Goal: Transaction & Acquisition: Purchase product/service

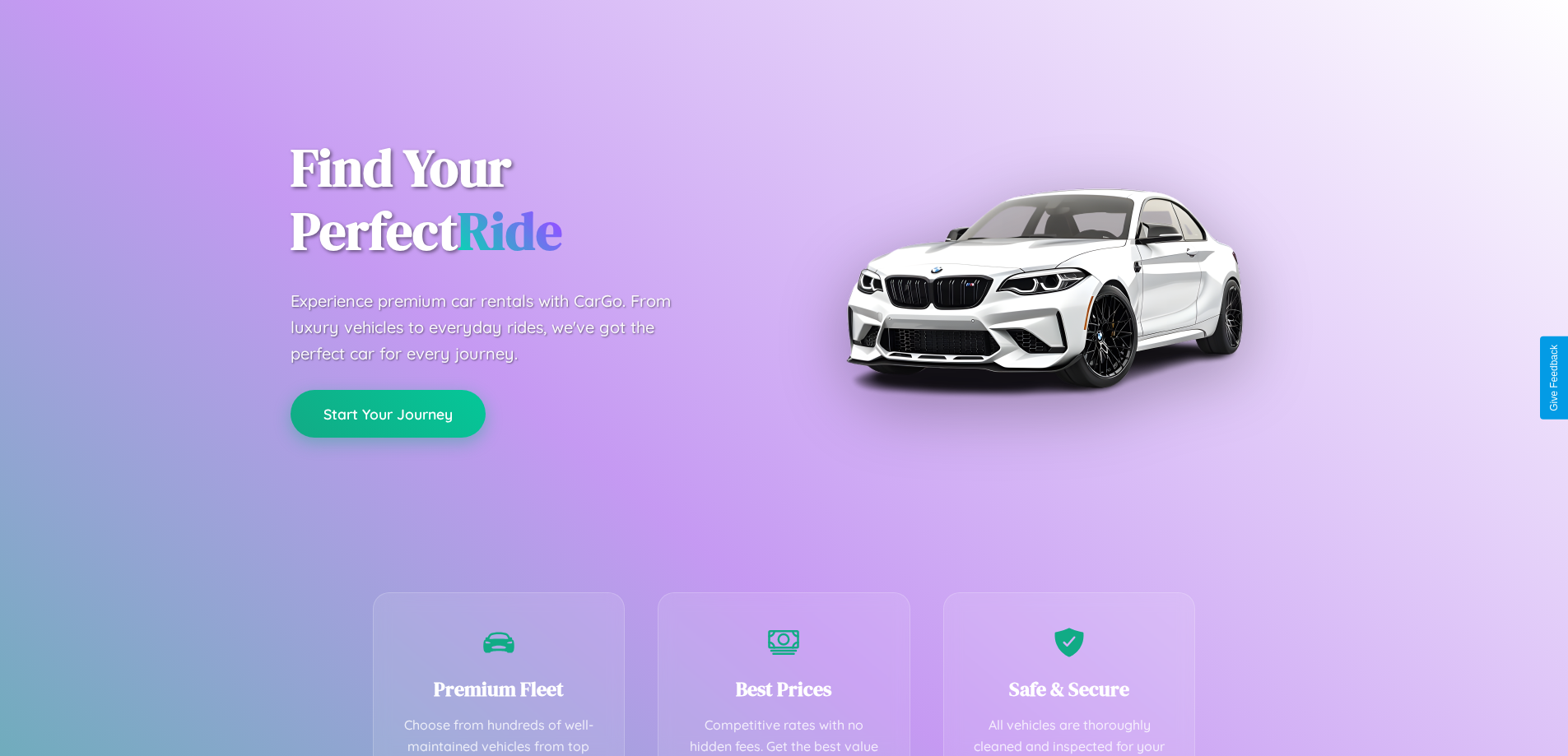
click at [388, 415] on button "Start Your Journey" at bounding box center [388, 414] width 195 height 48
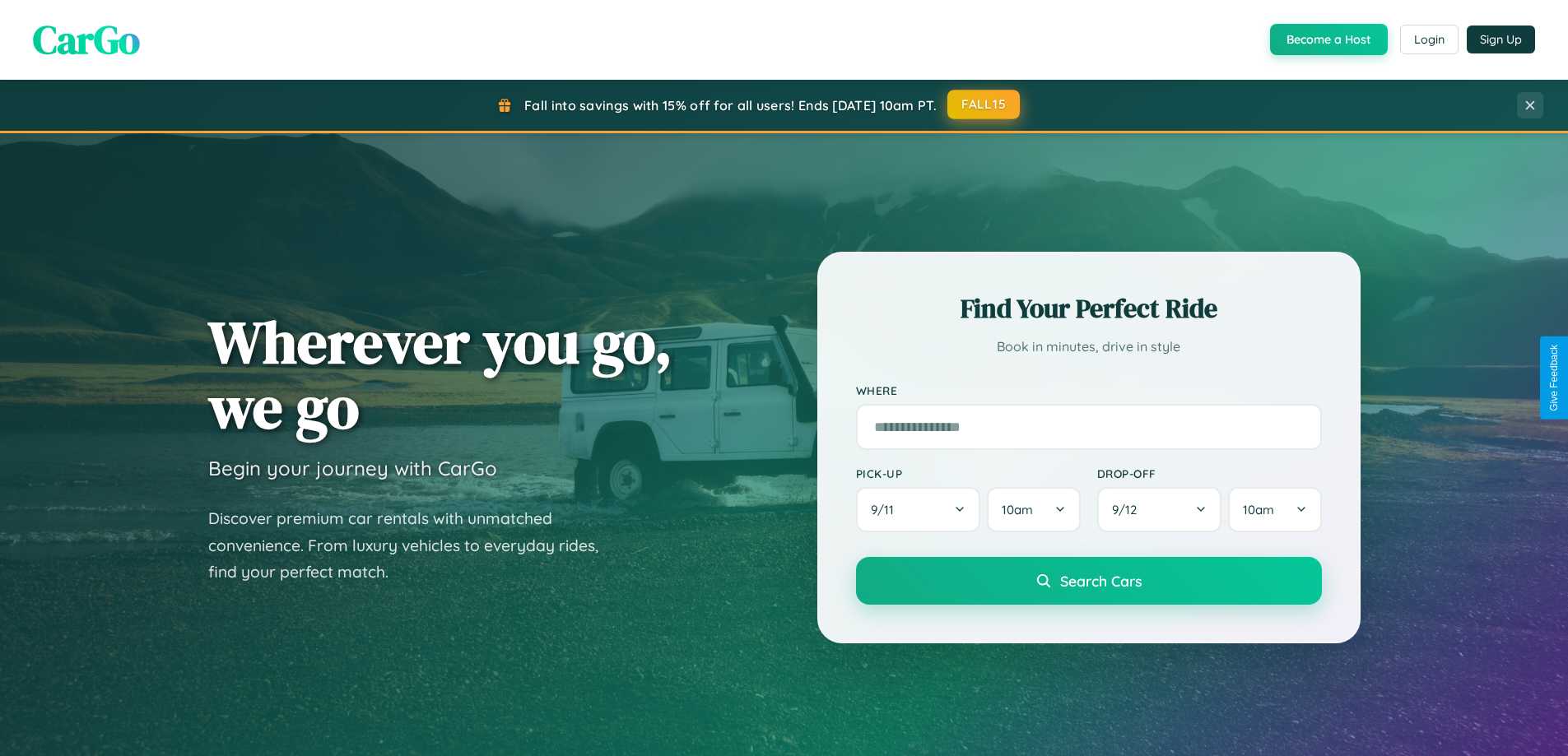
click at [985, 106] on button "FALL15" at bounding box center [983, 104] width 72 height 30
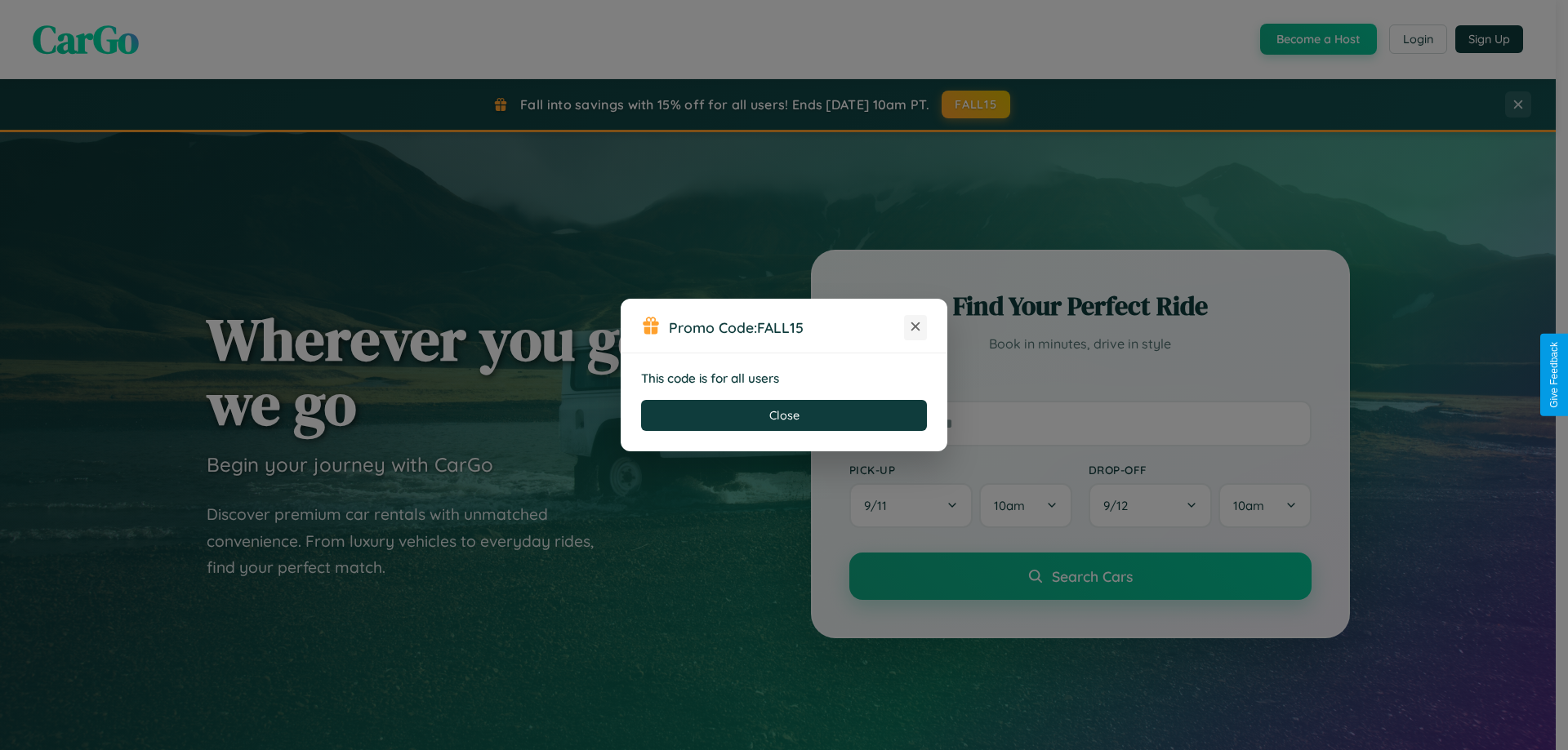
click at [915, 327] on icon at bounding box center [915, 326] width 16 height 16
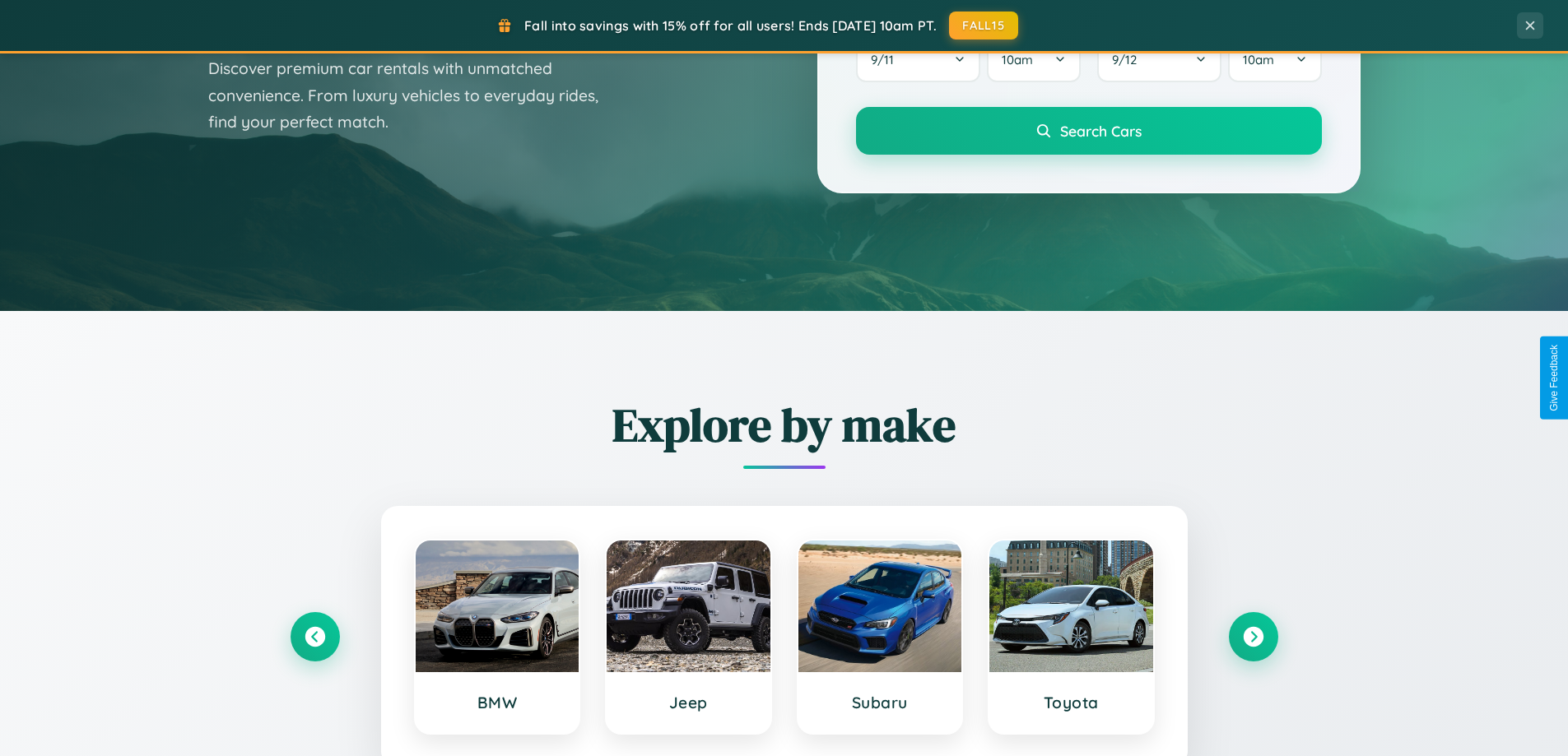
scroll to position [3166, 0]
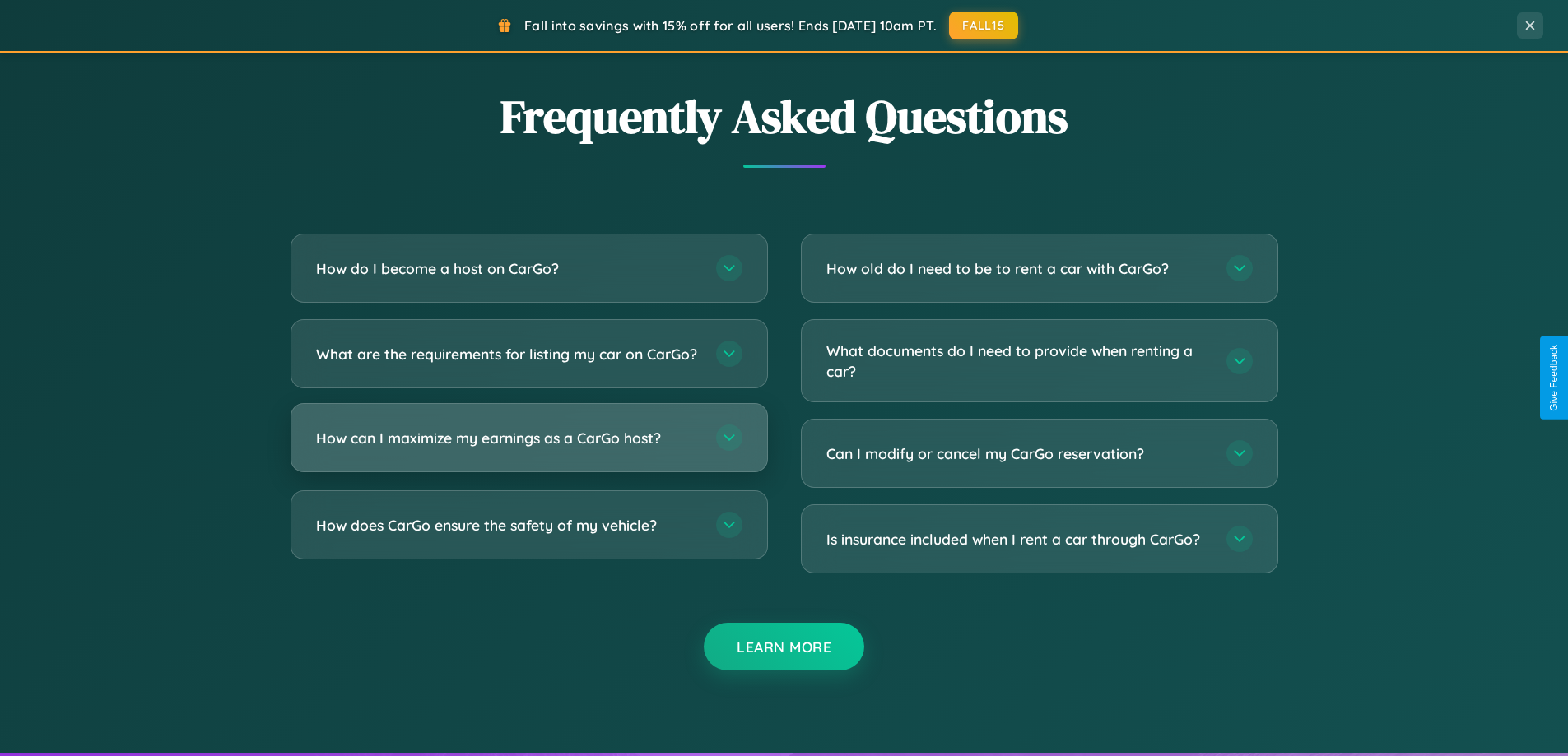
click at [529, 448] on h3 "How can I maximize my earnings as a CarGo host?" at bounding box center [508, 438] width 384 height 20
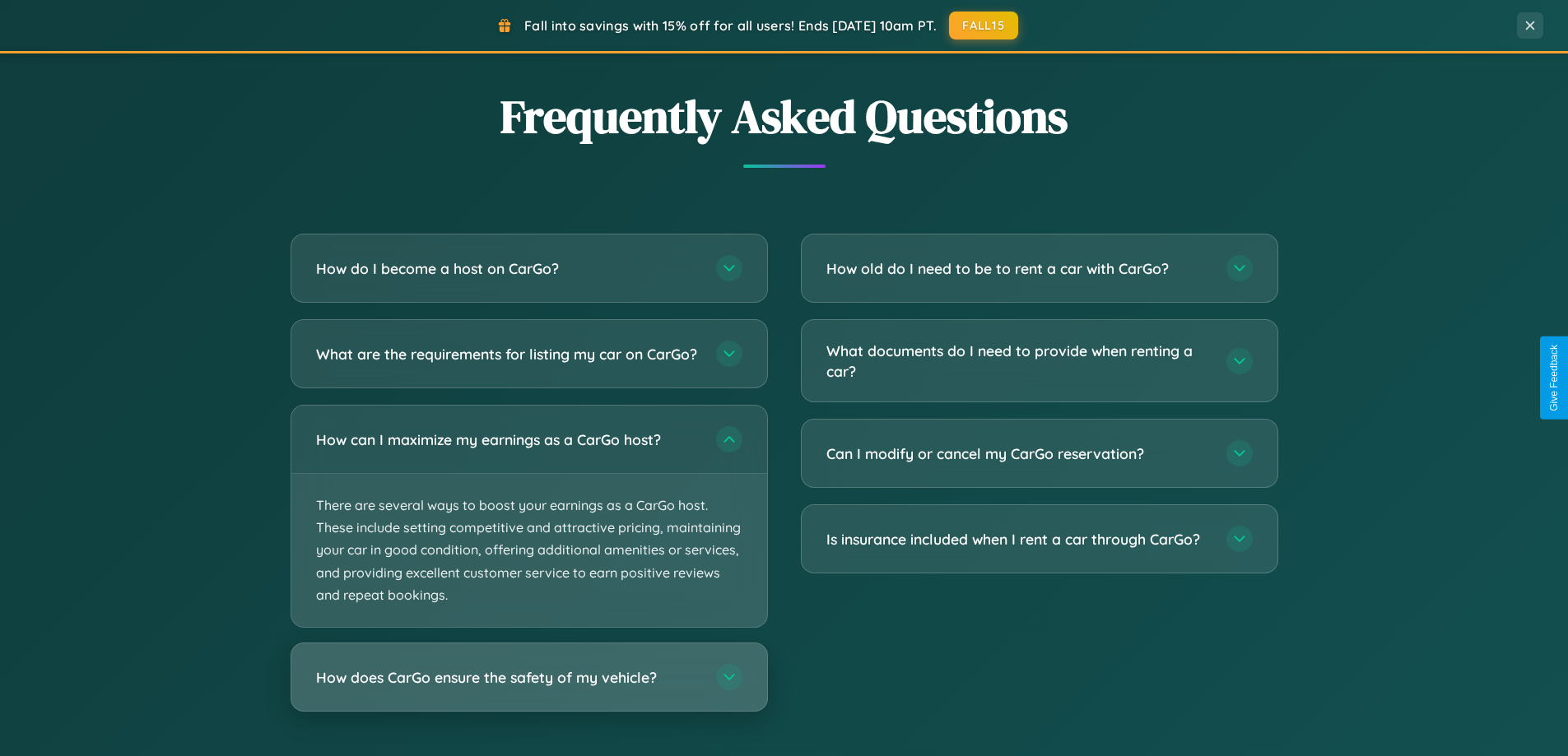
click at [529, 688] on h3 "How does CarGo ensure the safety of my vehicle?" at bounding box center [508, 678] width 384 height 20
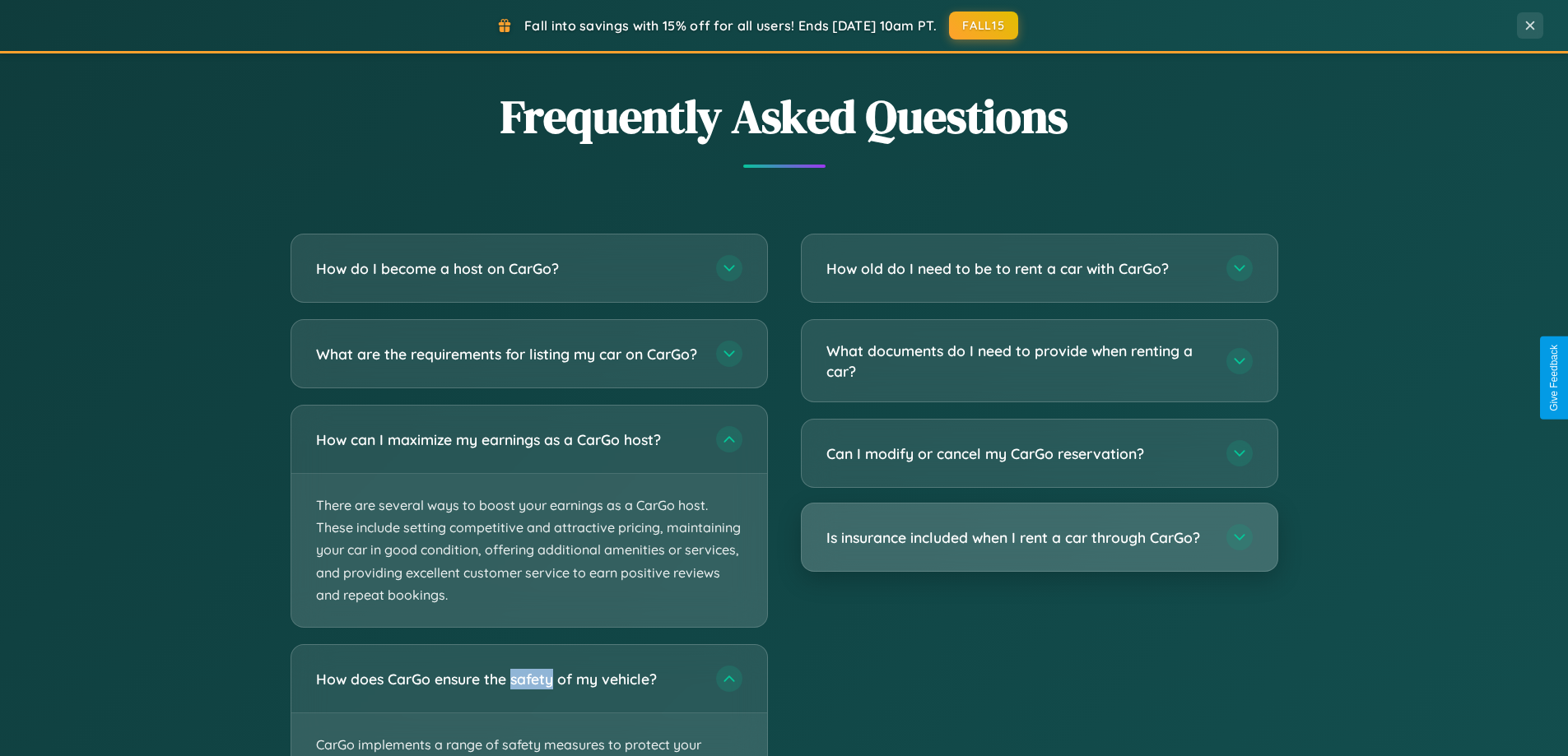
click at [1039, 538] on h3 "Is insurance included when I rent a car through CarGo?" at bounding box center [1018, 538] width 384 height 20
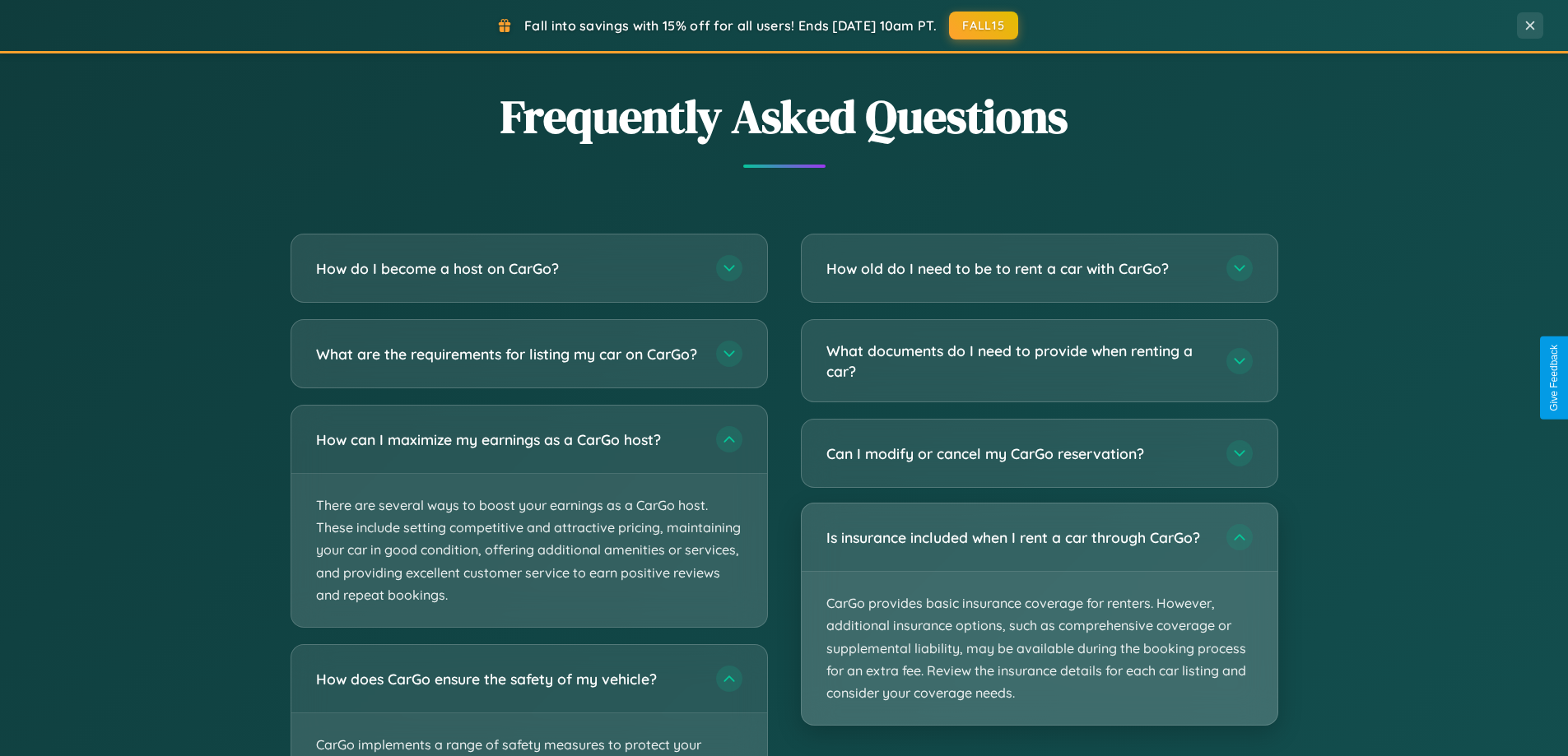
click at [1039, 614] on p "CarGo provides basic insurance coverage for renters. However, additional insura…" at bounding box center [1039, 649] width 476 height 153
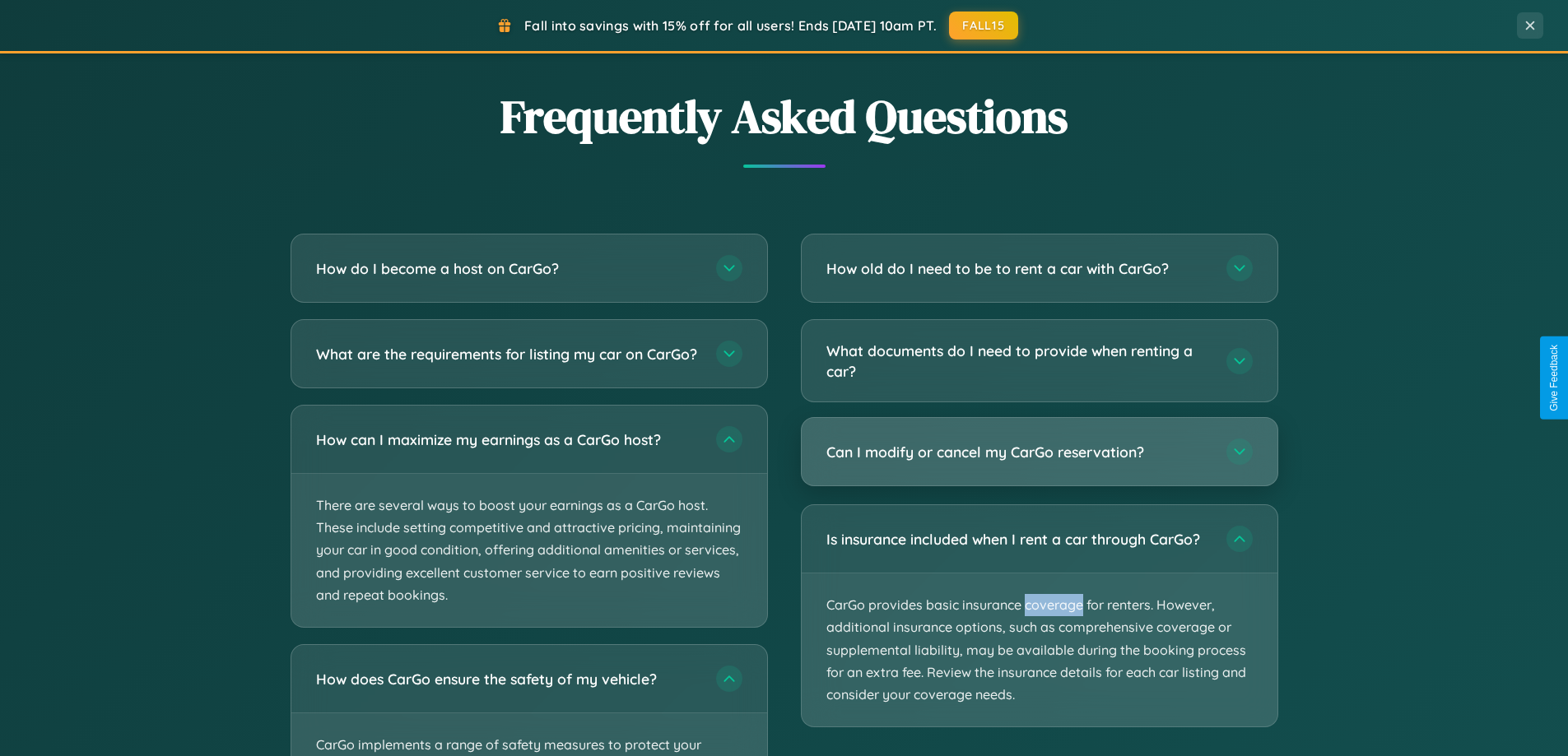
click at [1039, 452] on h3 "Can I modify or cancel my CarGo reservation?" at bounding box center [1018, 452] width 384 height 20
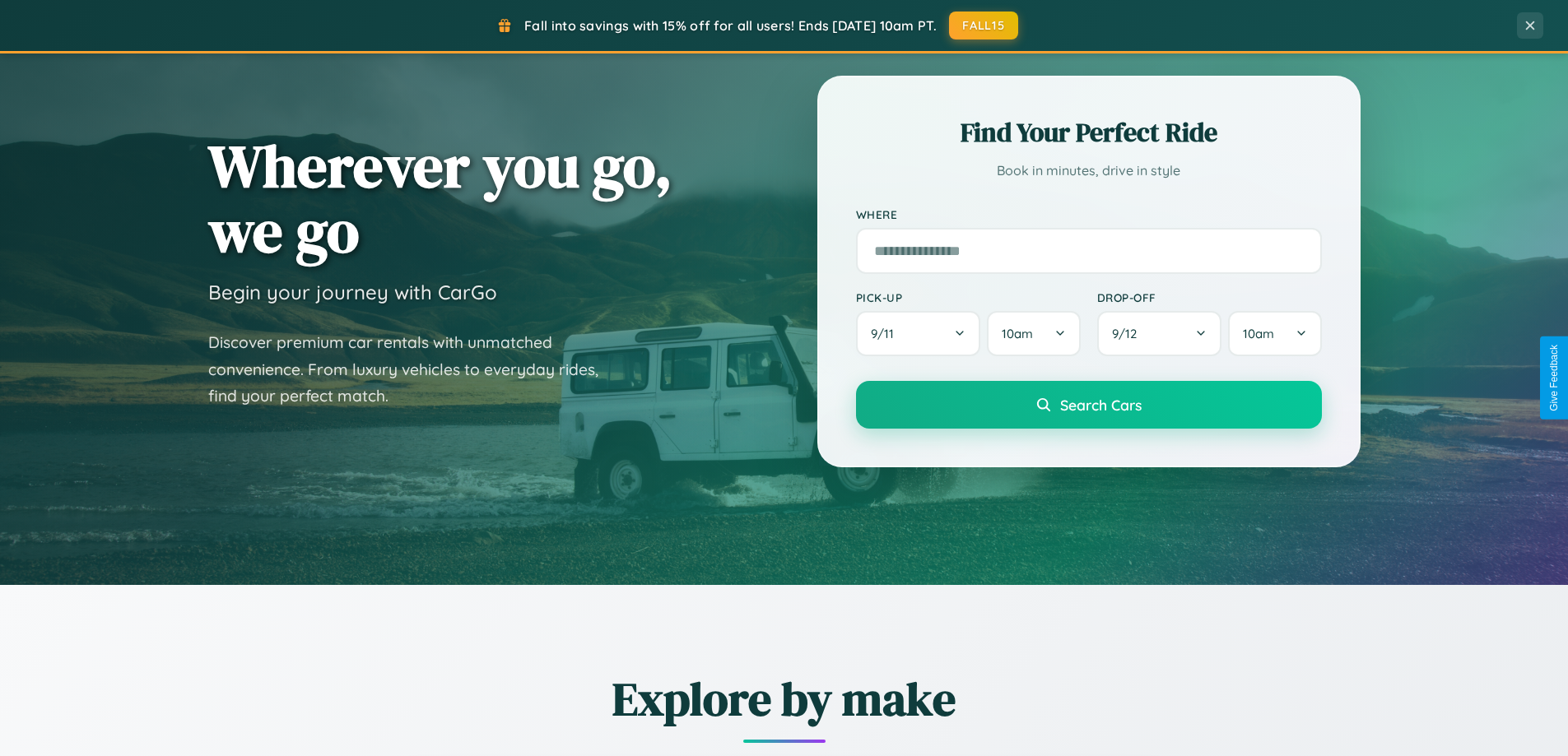
scroll to position [49, 0]
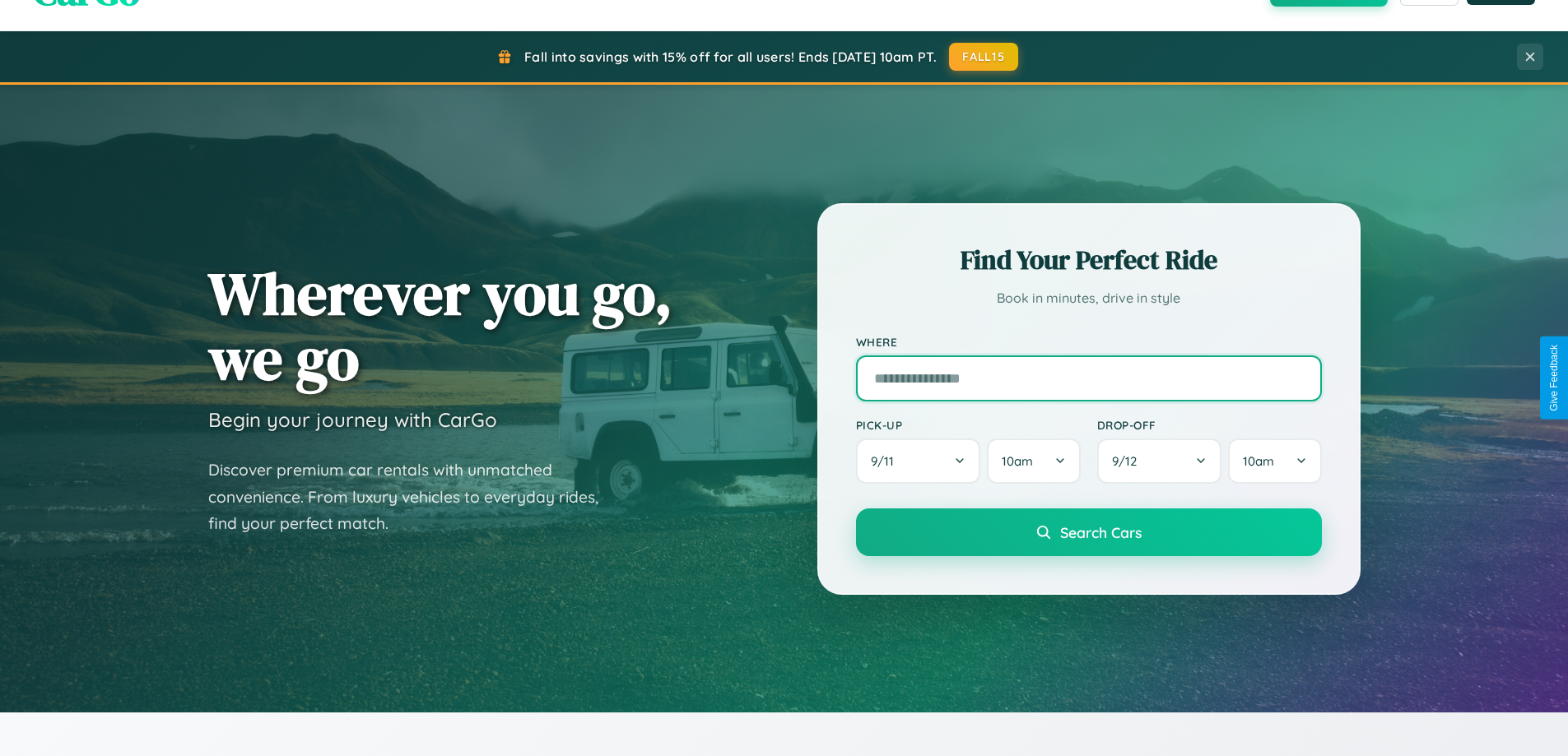
click at [1088, 378] on input "text" at bounding box center [1089, 378] width 466 height 46
type input "****"
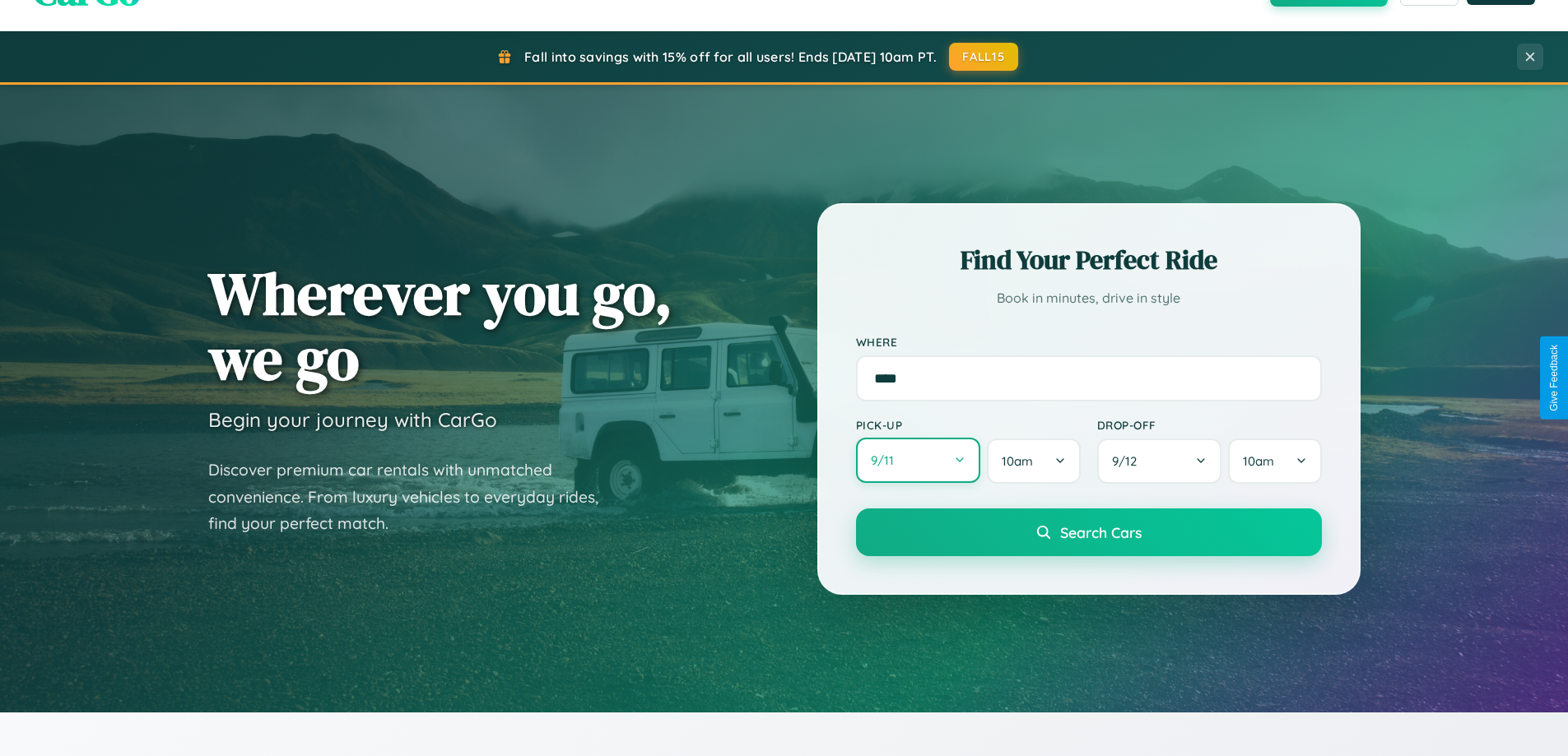
click at [917, 462] on button "9 / 11" at bounding box center [918, 460] width 125 height 45
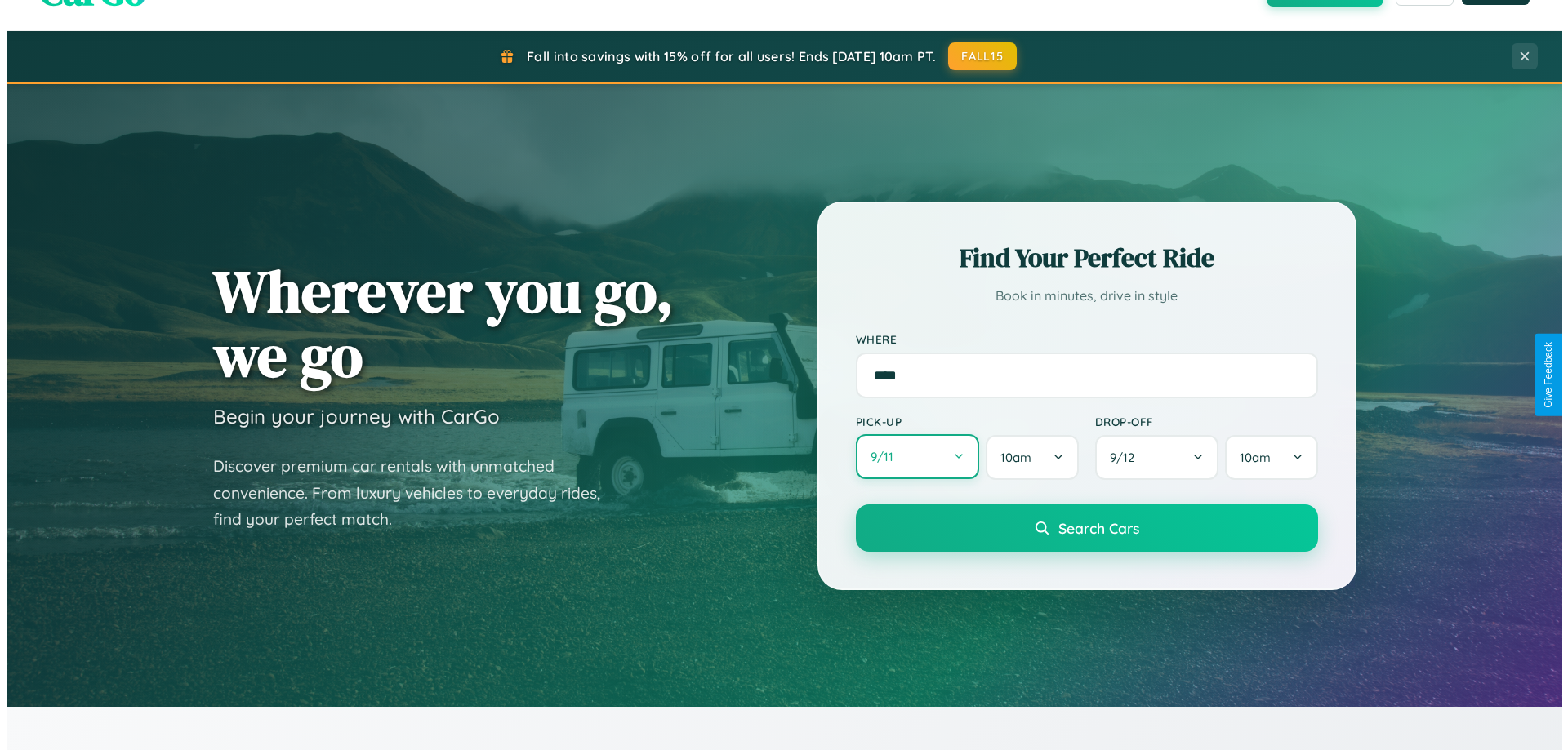
select select "*"
select select "****"
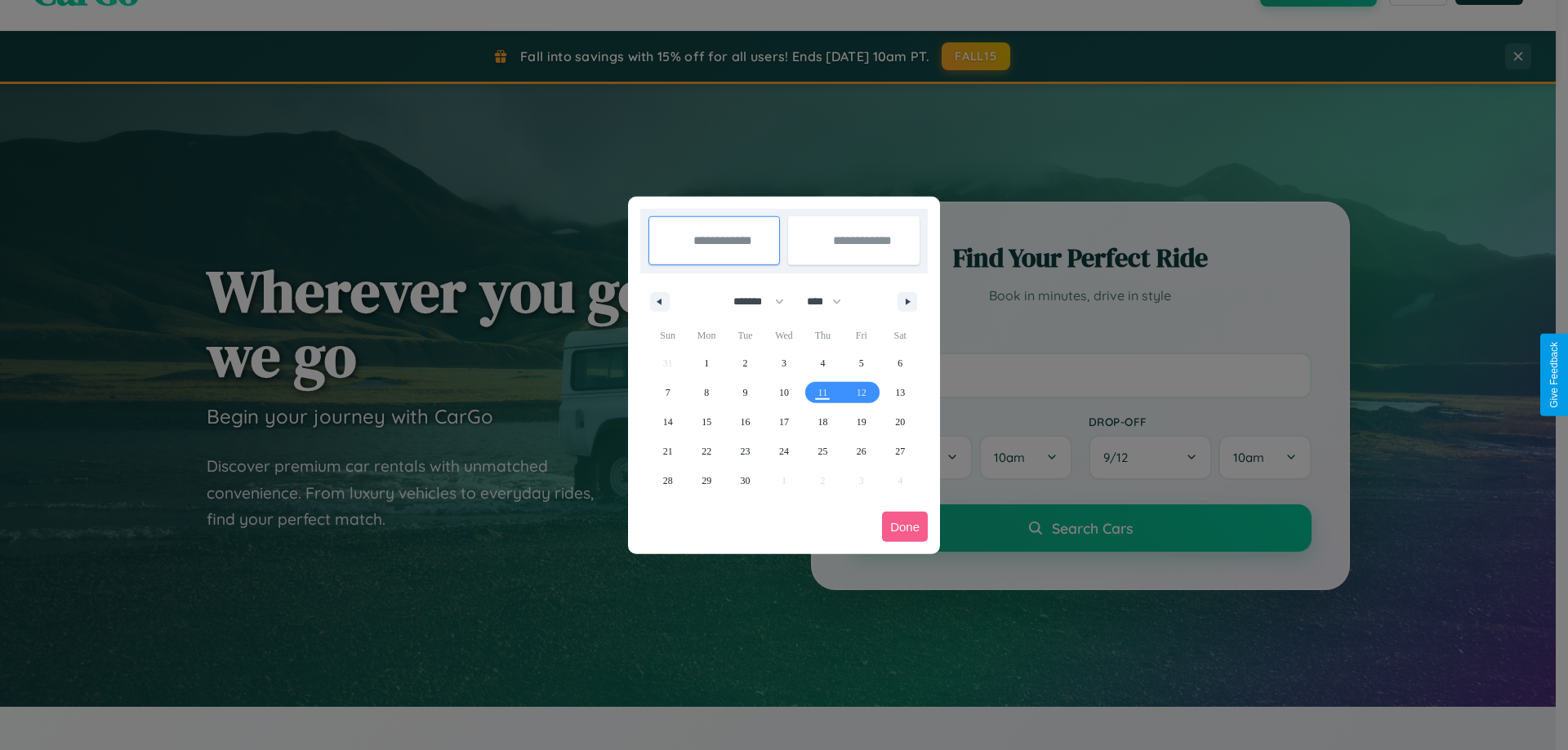
click at [751, 301] on select "******* ******** ***** ***** *** **** **** ****** ********* ******* ******** **…" at bounding box center [755, 302] width 69 height 27
select select "*"
click at [831, 301] on select "**** **** **** **** **** **** **** **** **** **** **** **** **** **** **** ****…" at bounding box center [823, 302] width 49 height 27
select select "****"
click at [744, 391] on span "7" at bounding box center [746, 392] width 5 height 30
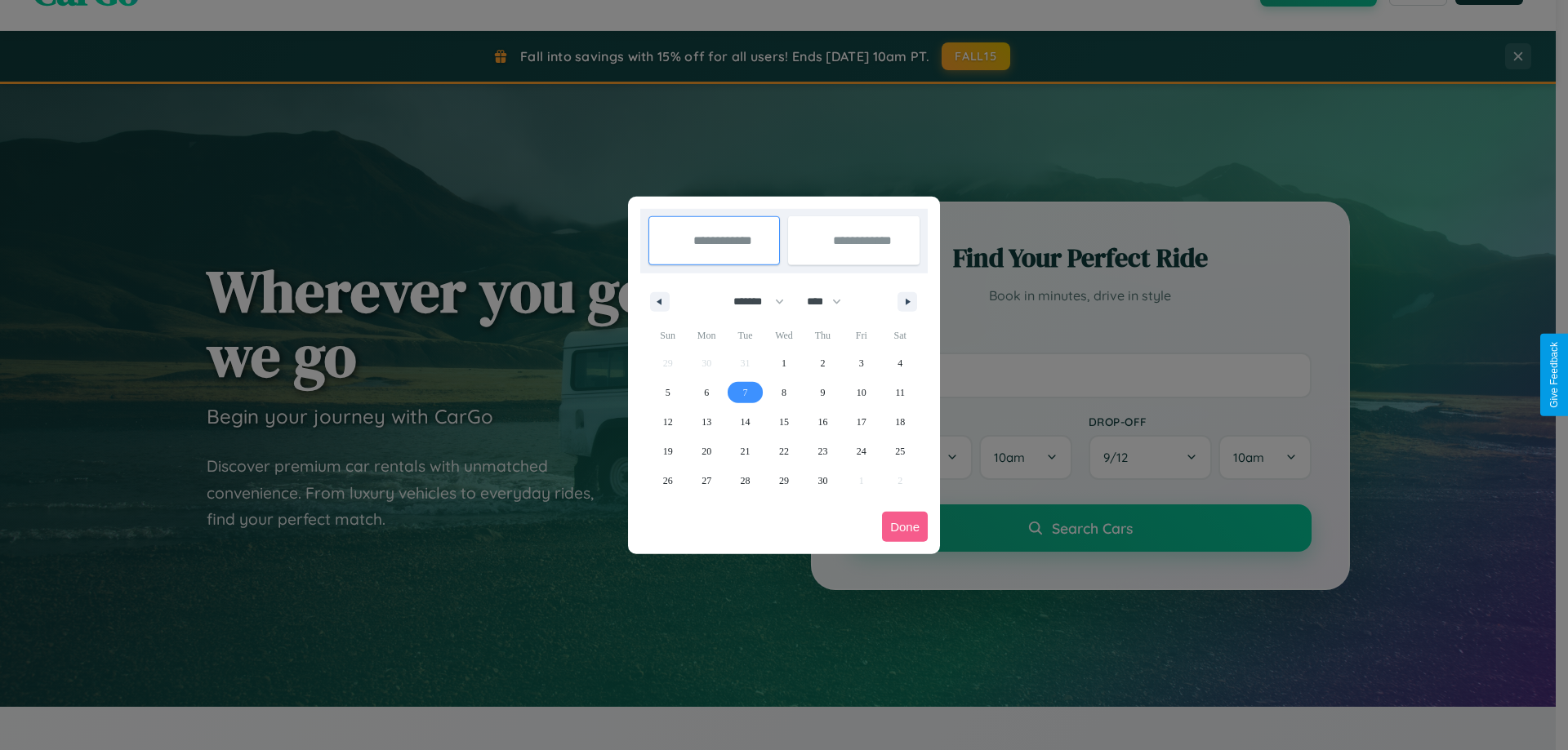
type input "**********"
click at [744, 421] on span "14" at bounding box center [746, 422] width 10 height 30
type input "**********"
click at [905, 527] on button "Done" at bounding box center [905, 527] width 46 height 30
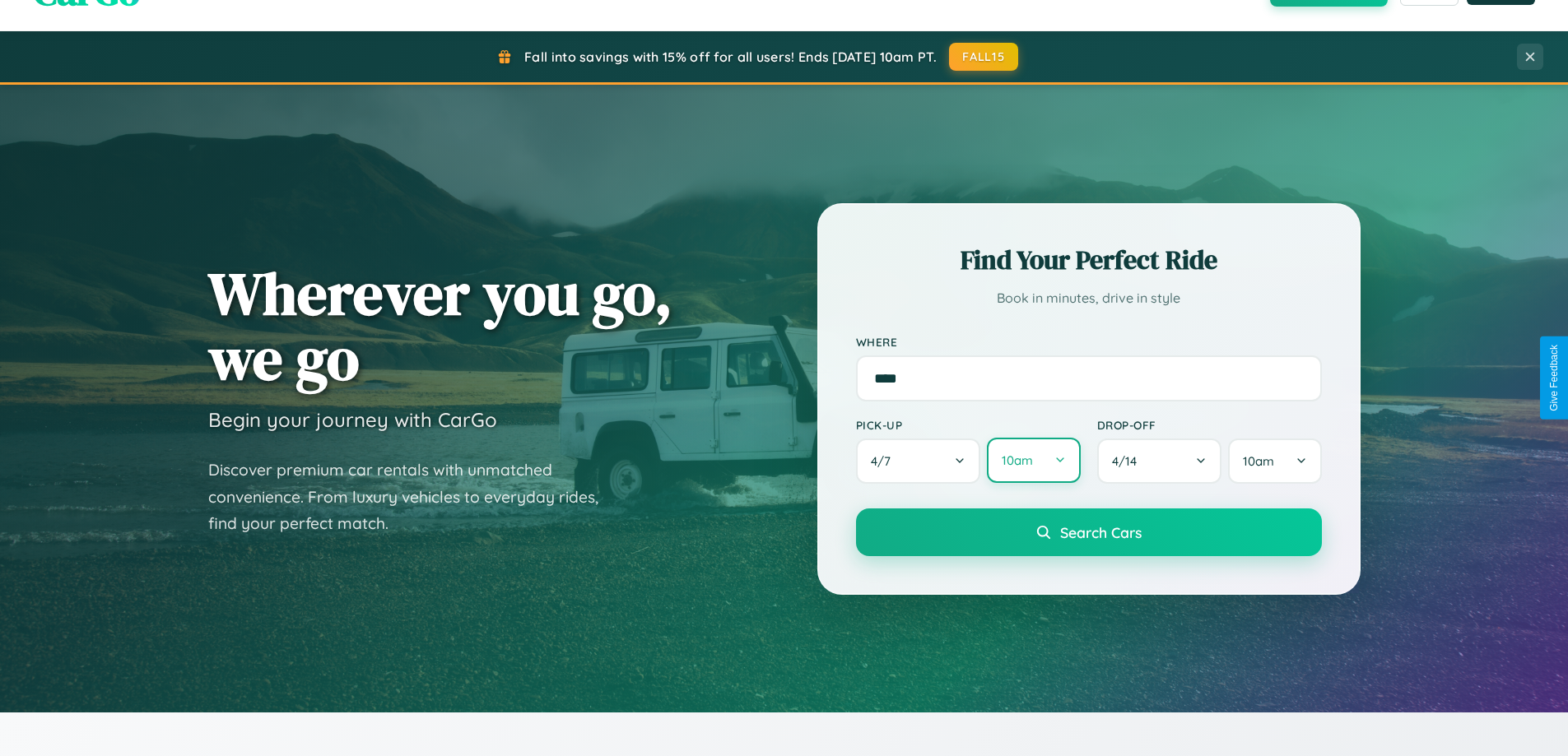
click at [1033, 461] on button "10am" at bounding box center [1033, 460] width 93 height 45
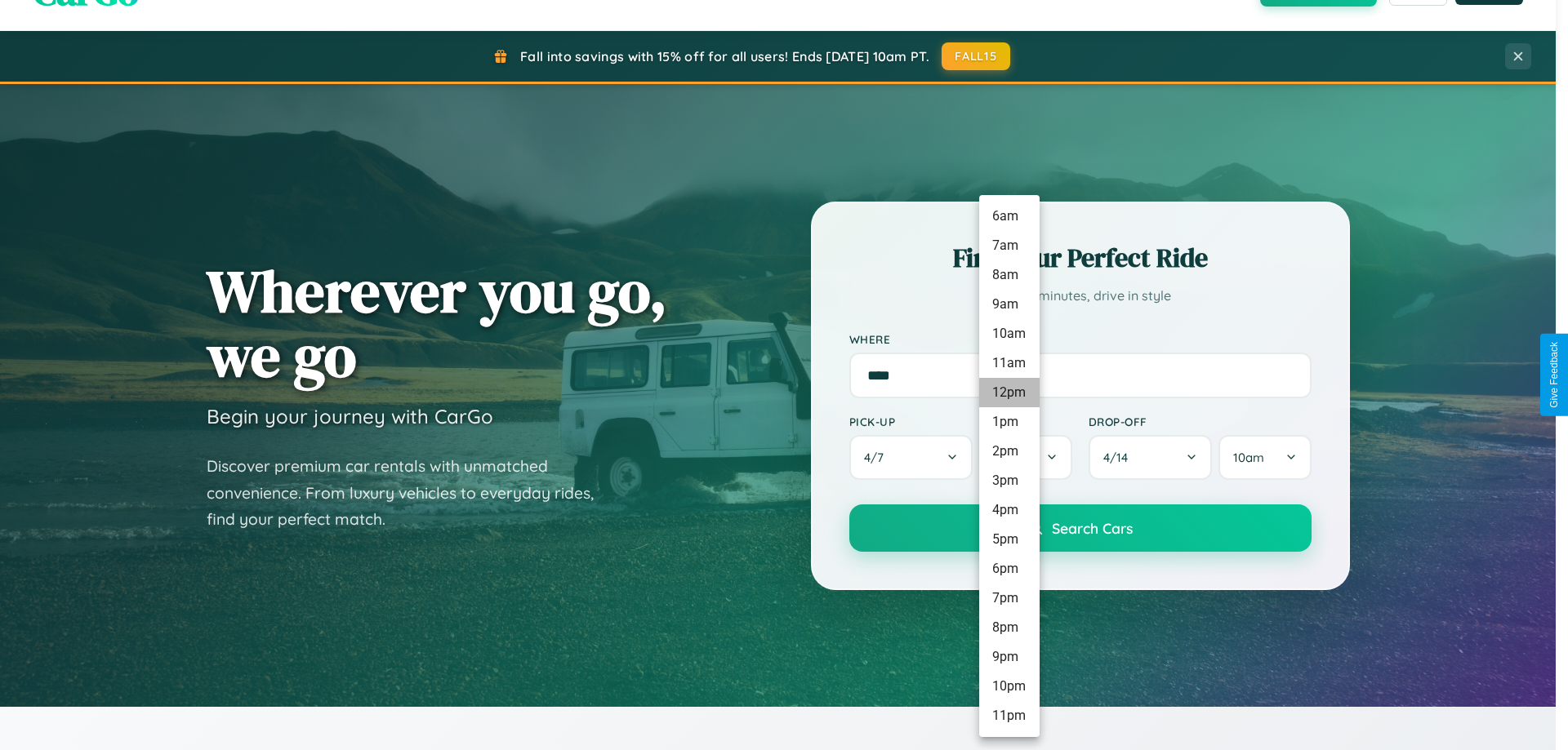
click at [1008, 392] on li "12pm" at bounding box center [1009, 392] width 60 height 30
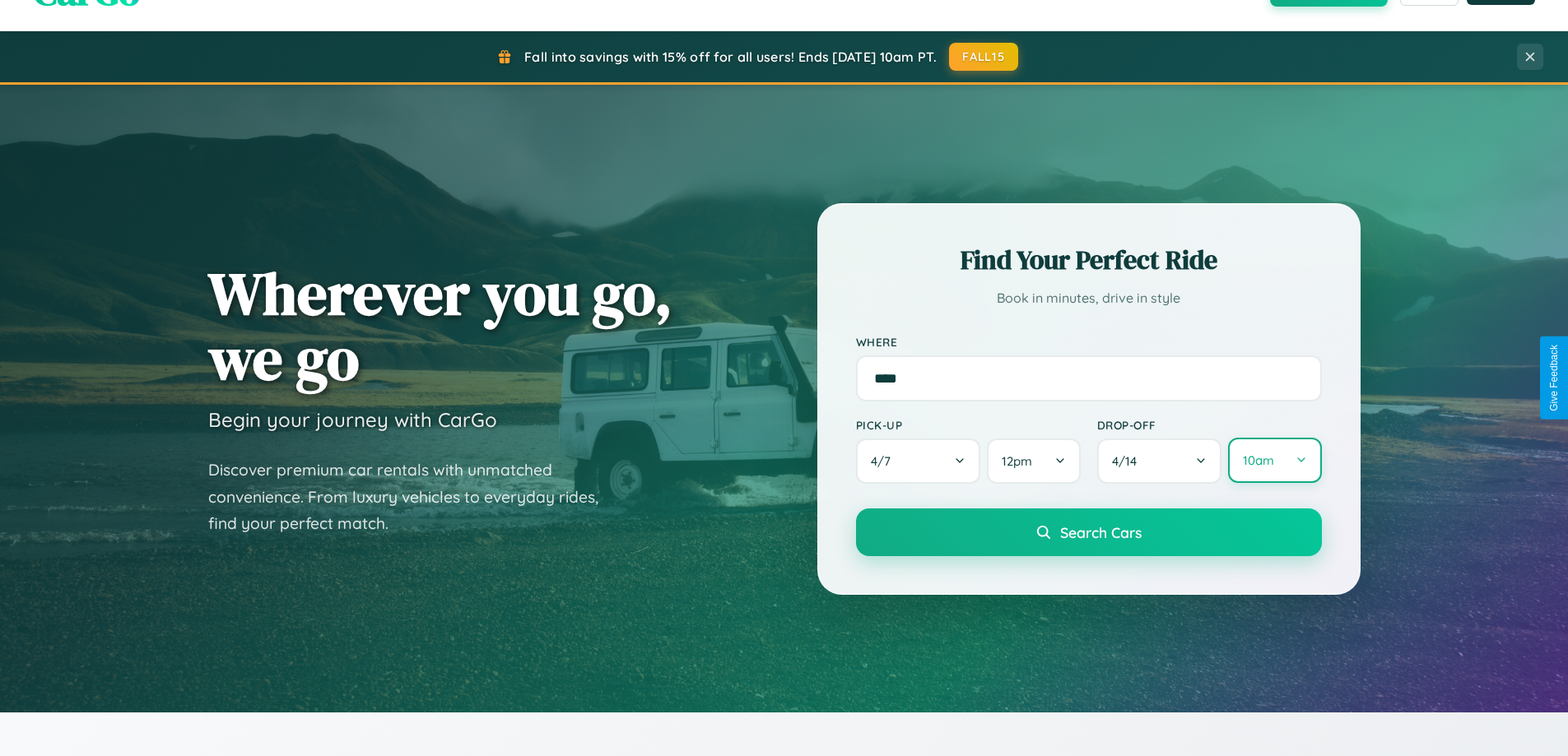
click at [1274, 461] on button "10am" at bounding box center [1274, 460] width 93 height 45
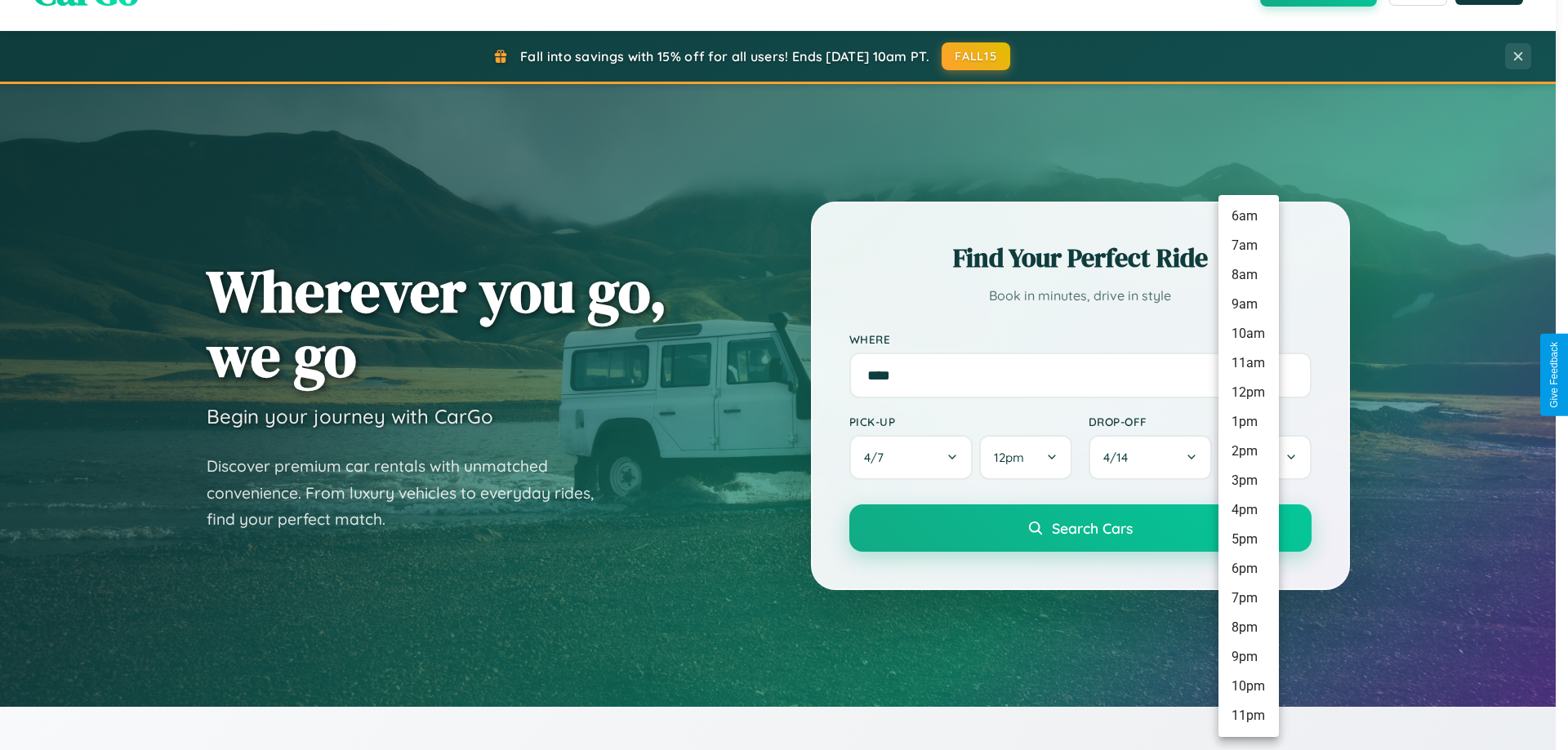
click at [1247, 422] on li "1pm" at bounding box center [1247, 422] width 60 height 30
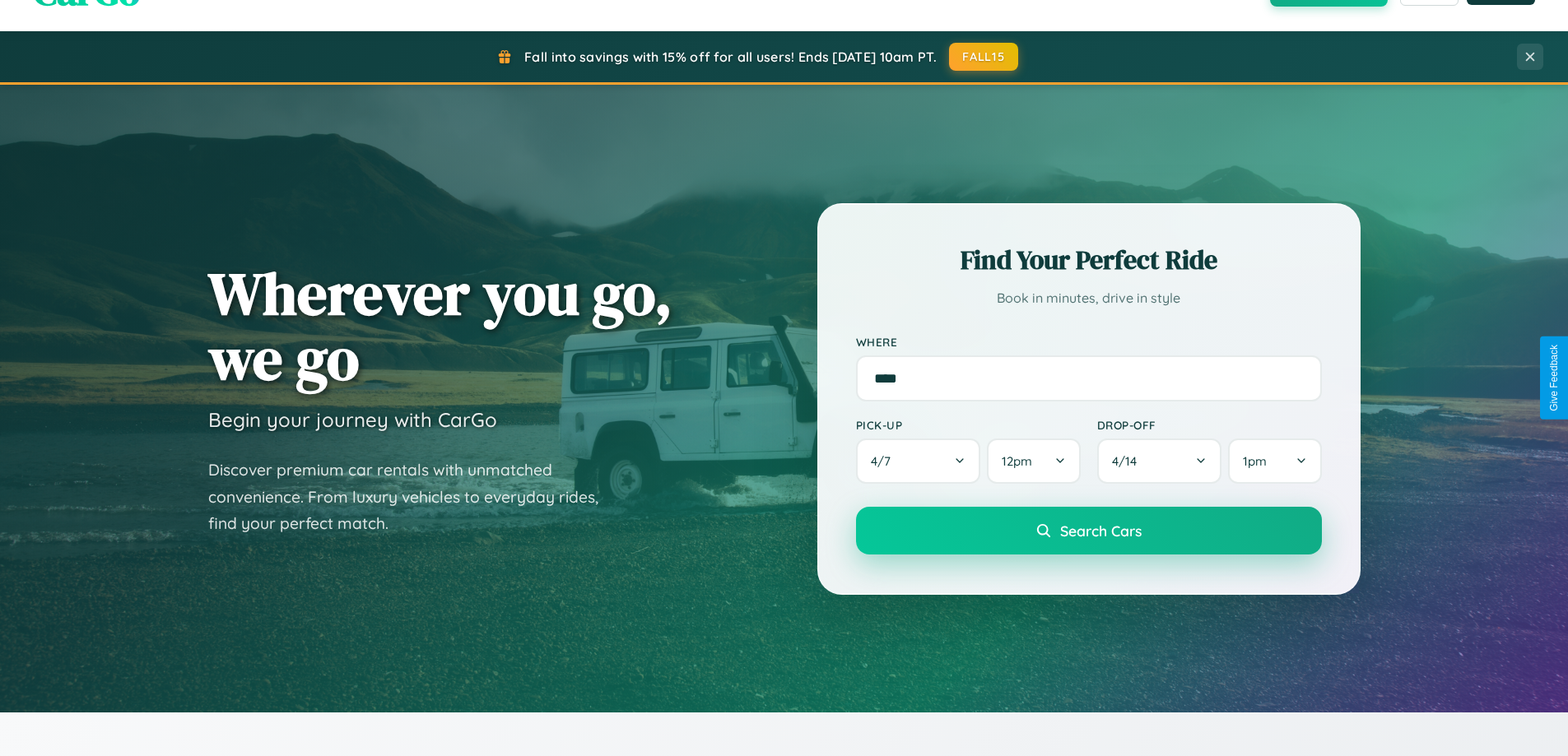
click at [1088, 532] on span "Search Cars" at bounding box center [1101, 530] width 82 height 18
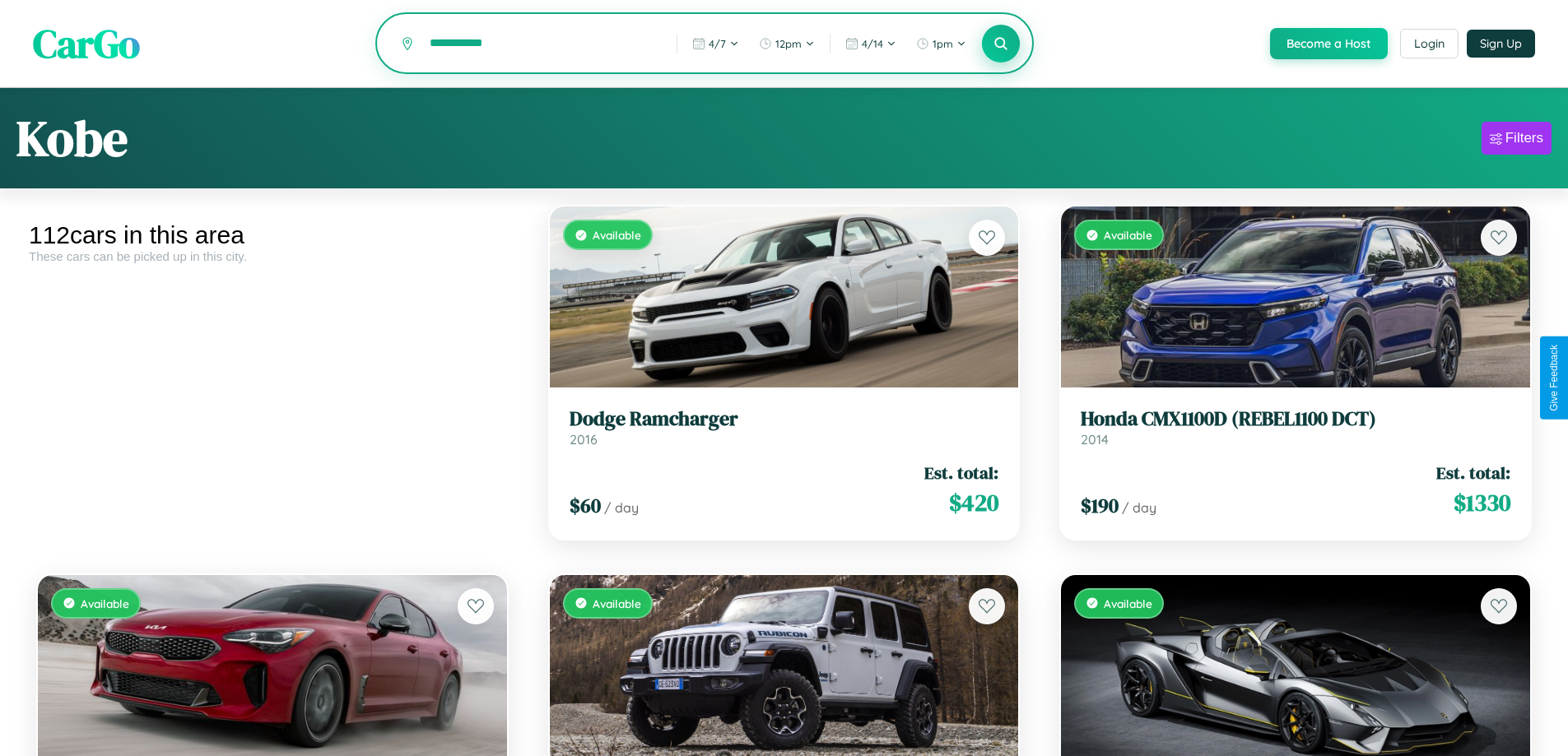
type input "**********"
click at [1000, 44] on icon at bounding box center [1001, 43] width 15 height 15
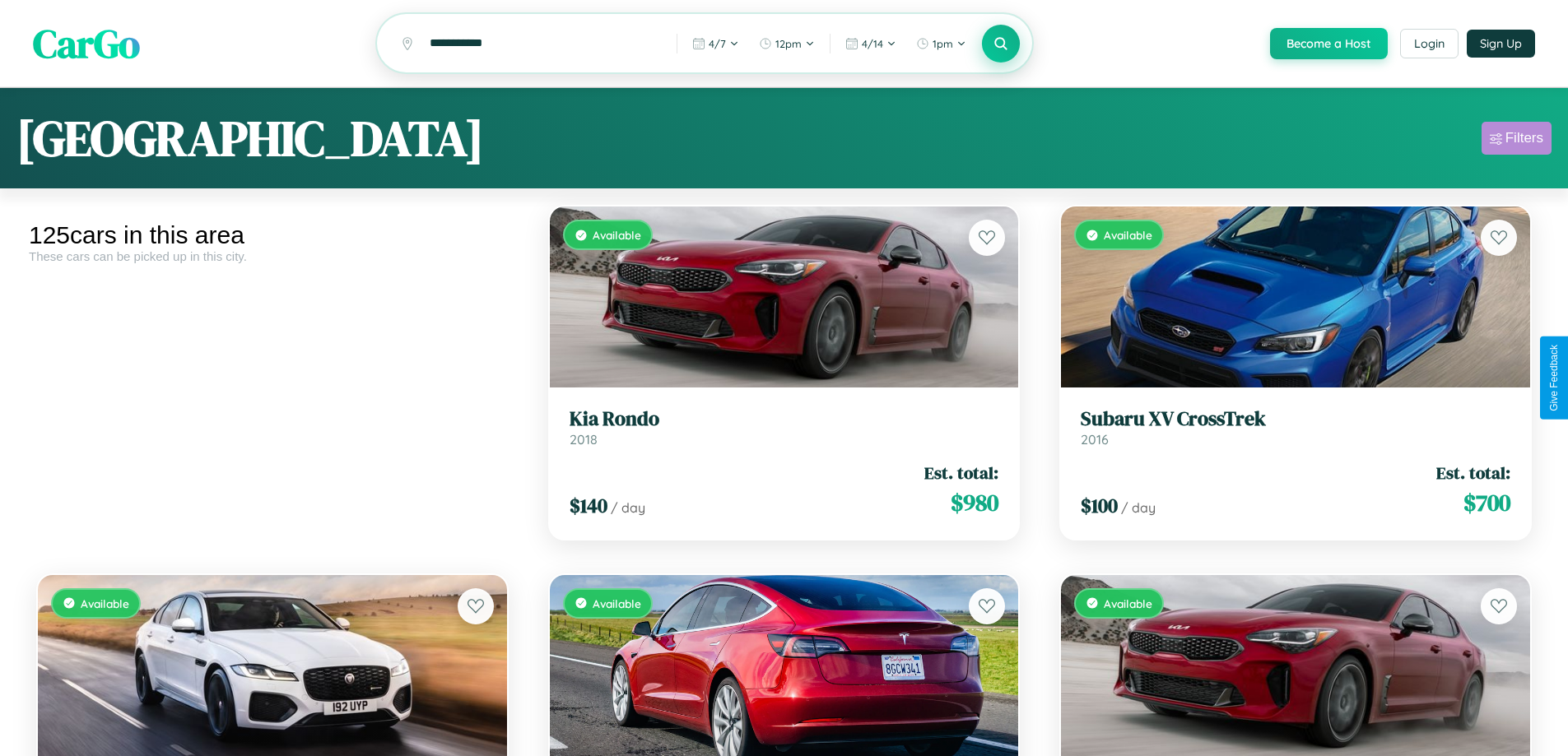
click at [1516, 141] on div "Filters" at bounding box center [1525, 138] width 38 height 16
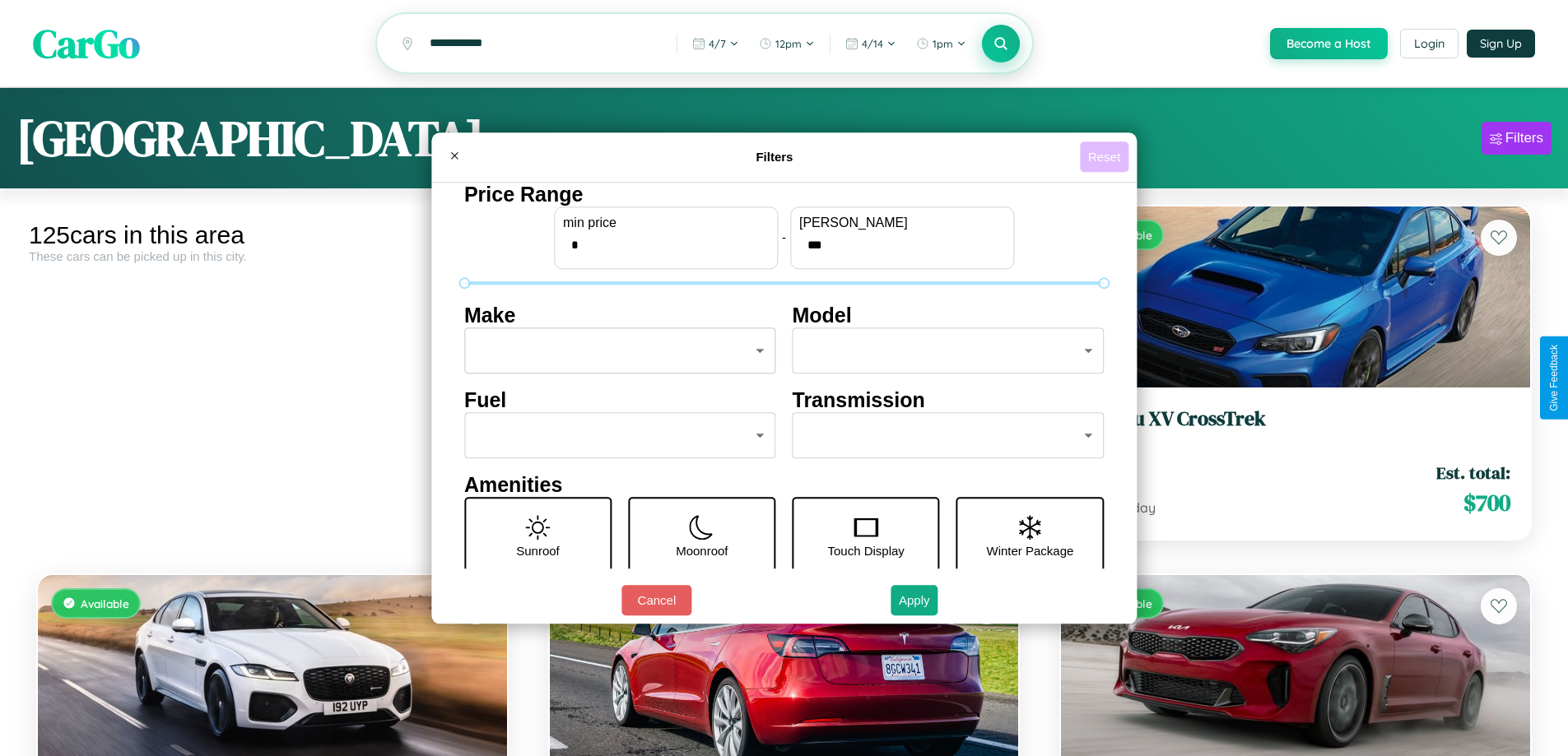
click at [1106, 156] on button "Reset" at bounding box center [1104, 157] width 49 height 31
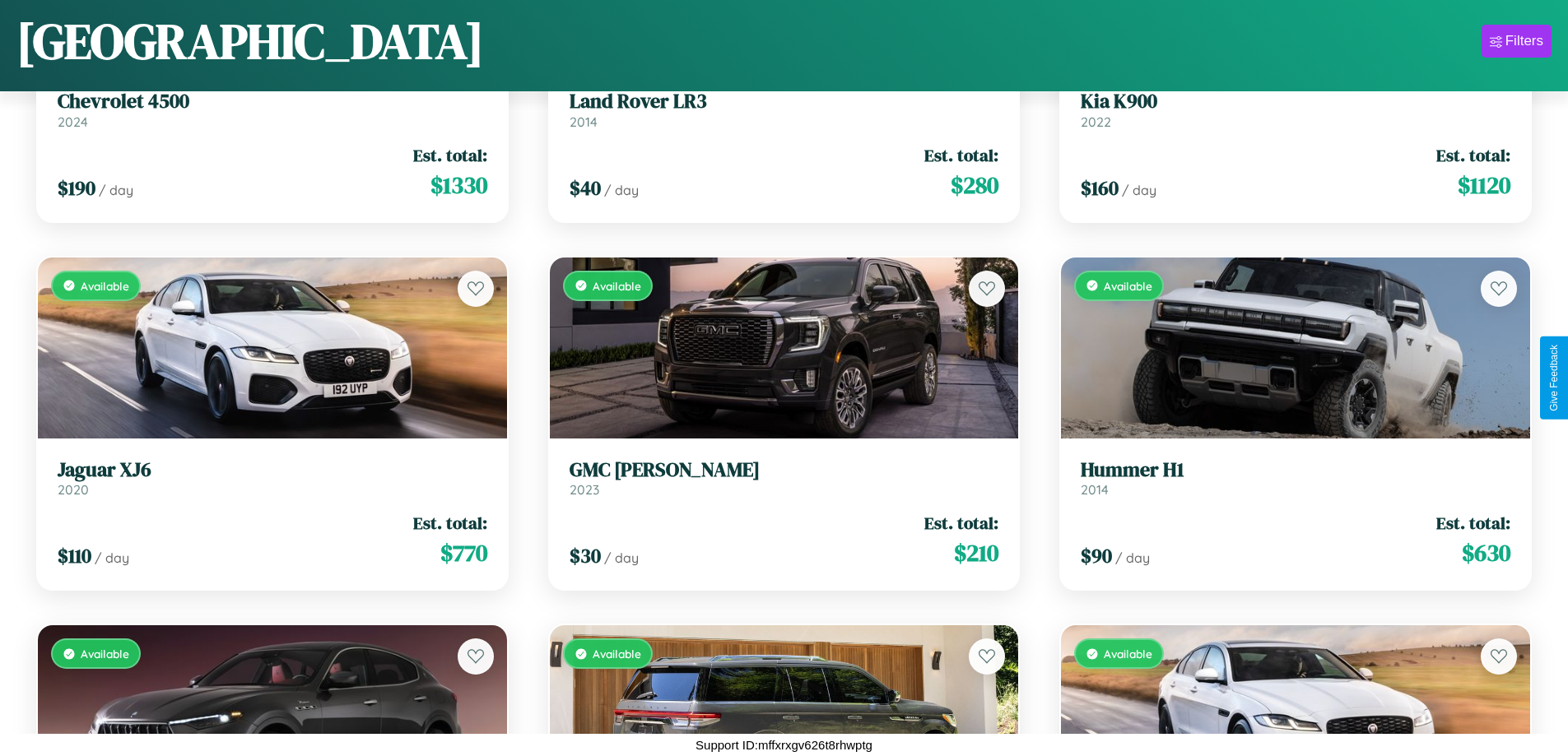
scroll to position [9811, 0]
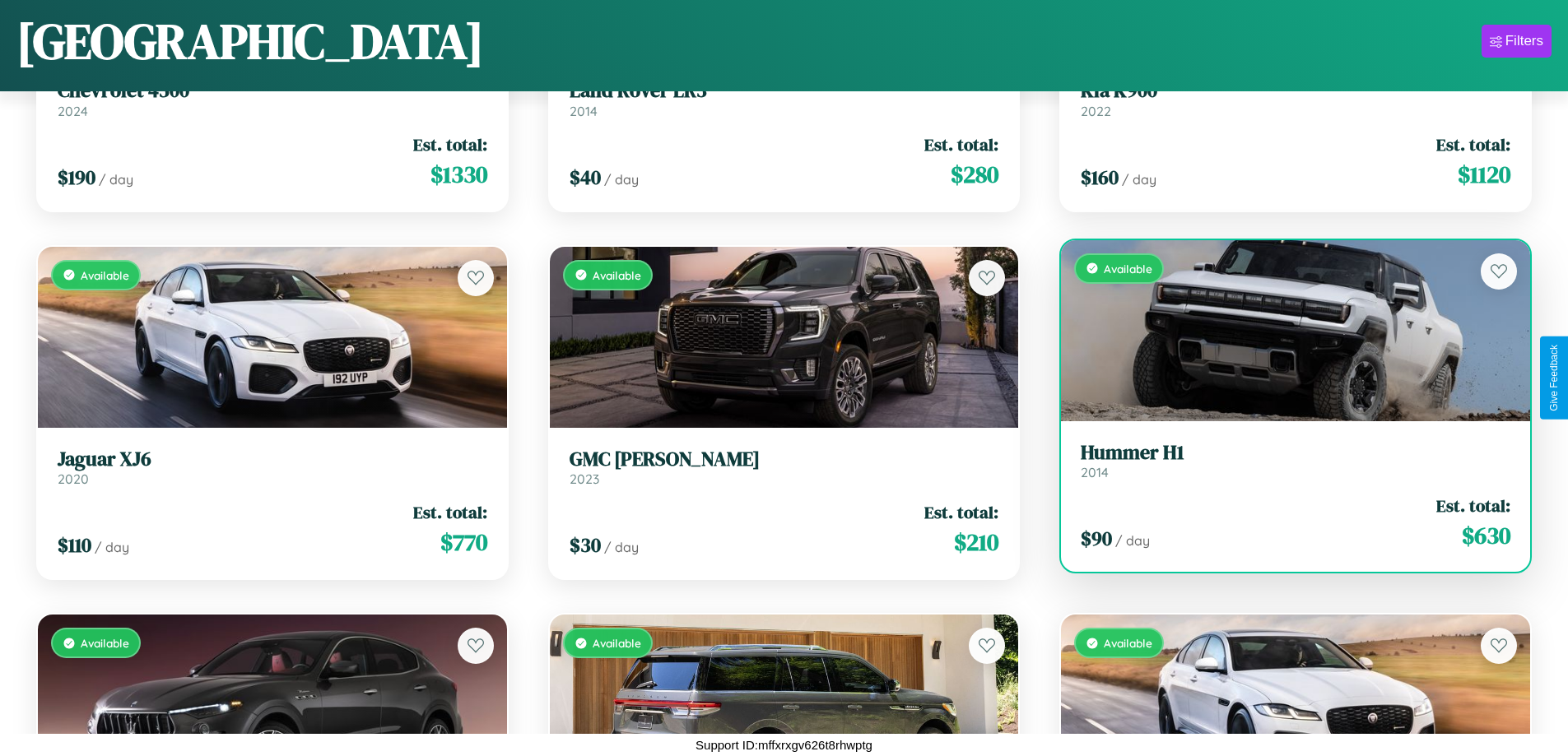
click at [1285, 522] on div "$ 90 / day Est. total: $ 630" at bounding box center [1296, 522] width 430 height 59
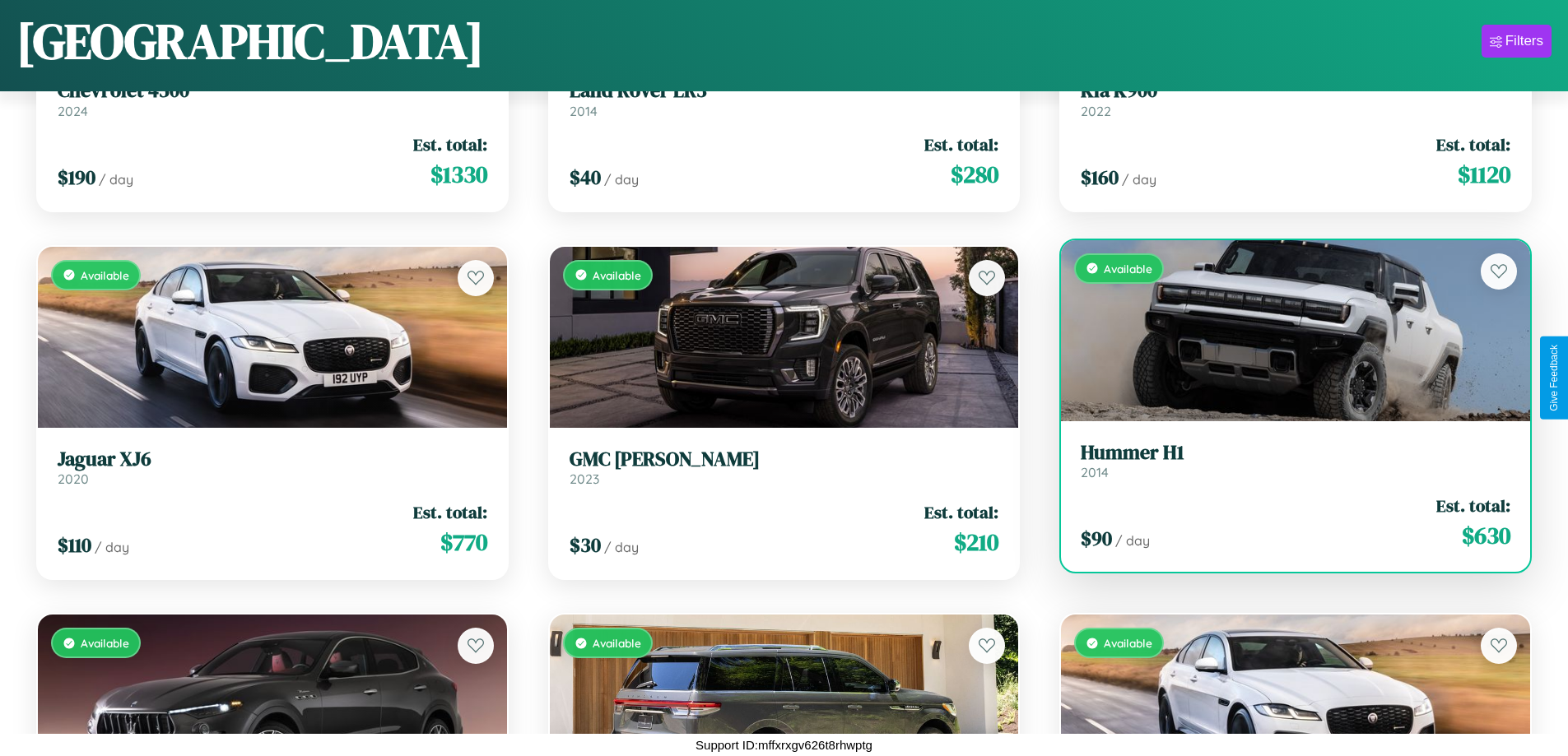
click at [1285, 522] on div "$ 90 / day Est. total: $ 630" at bounding box center [1296, 522] width 430 height 59
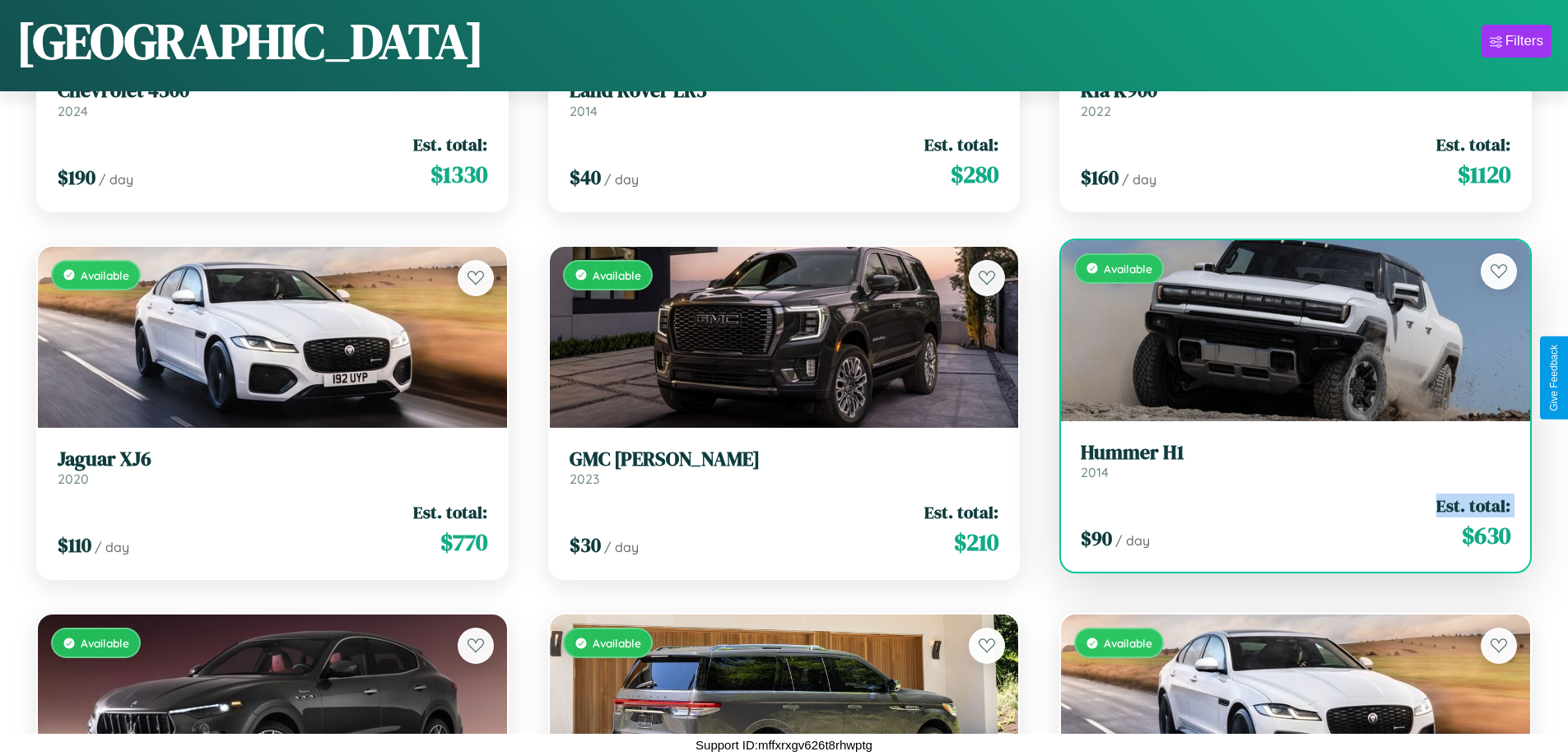
click at [1285, 522] on div "$ 90 / day Est. total: $ 630" at bounding box center [1296, 522] width 430 height 59
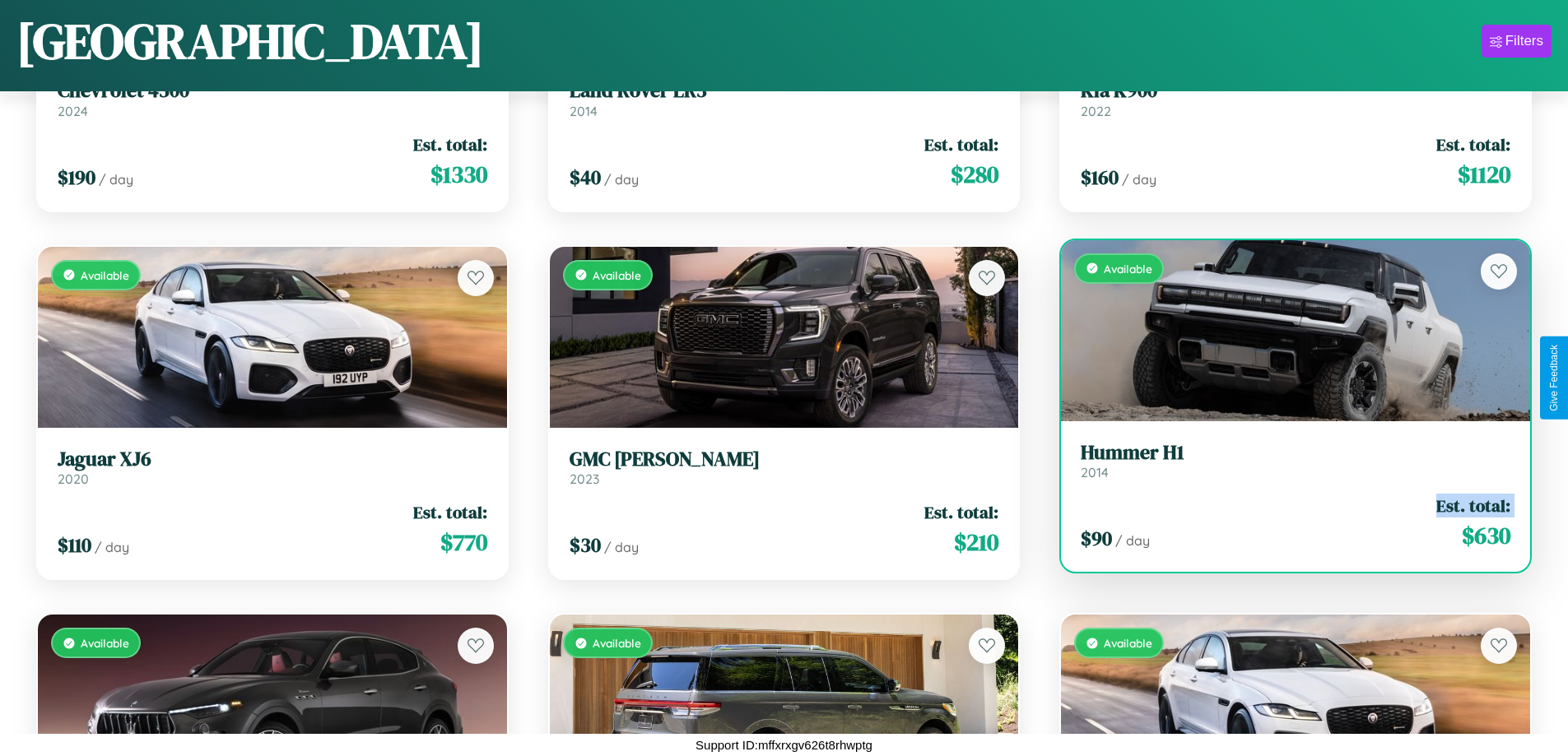
click at [1285, 522] on div "$ 90 / day Est. total: $ 630" at bounding box center [1296, 522] width 430 height 59
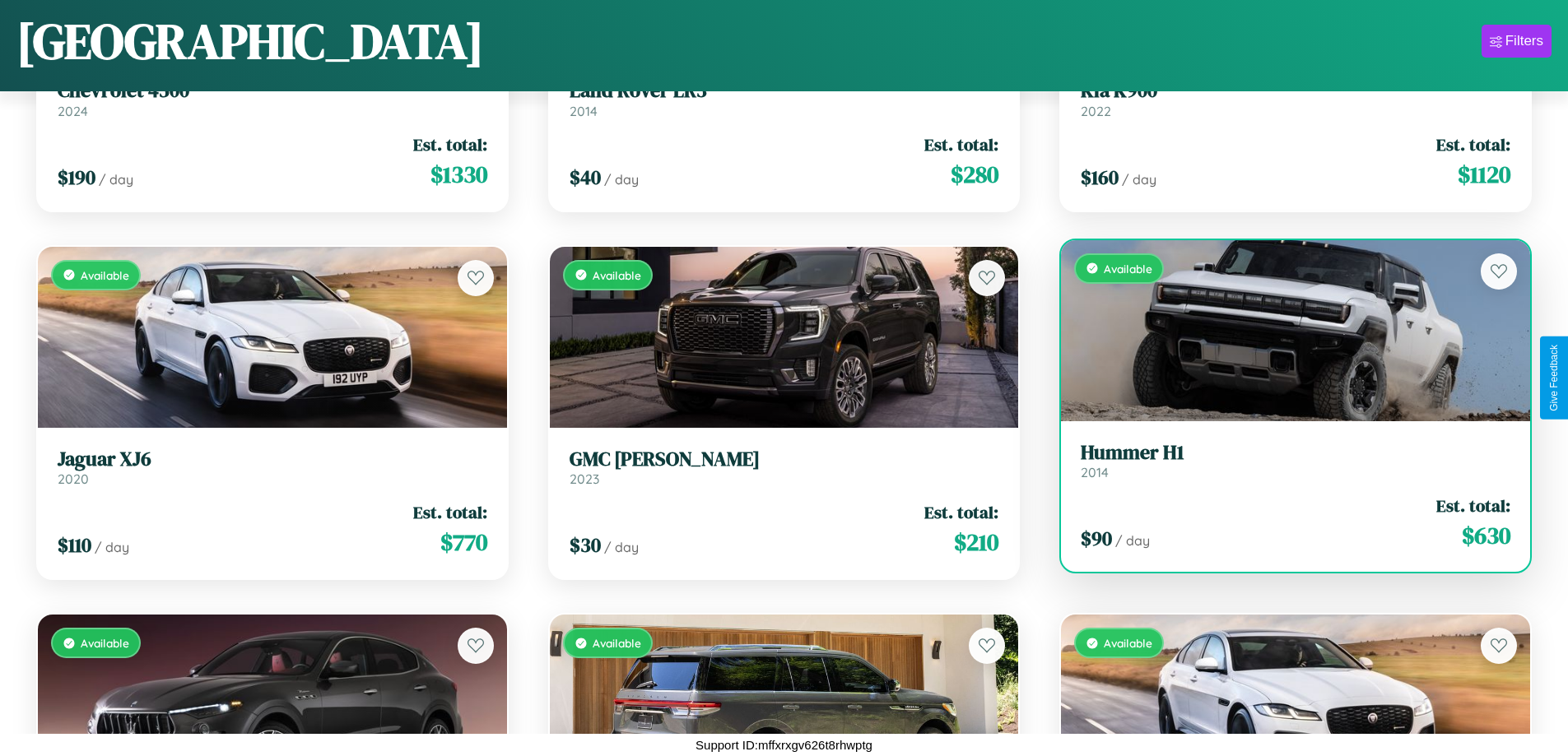
click at [1285, 522] on div "$ 90 / day Est. total: $ 630" at bounding box center [1296, 522] width 430 height 59
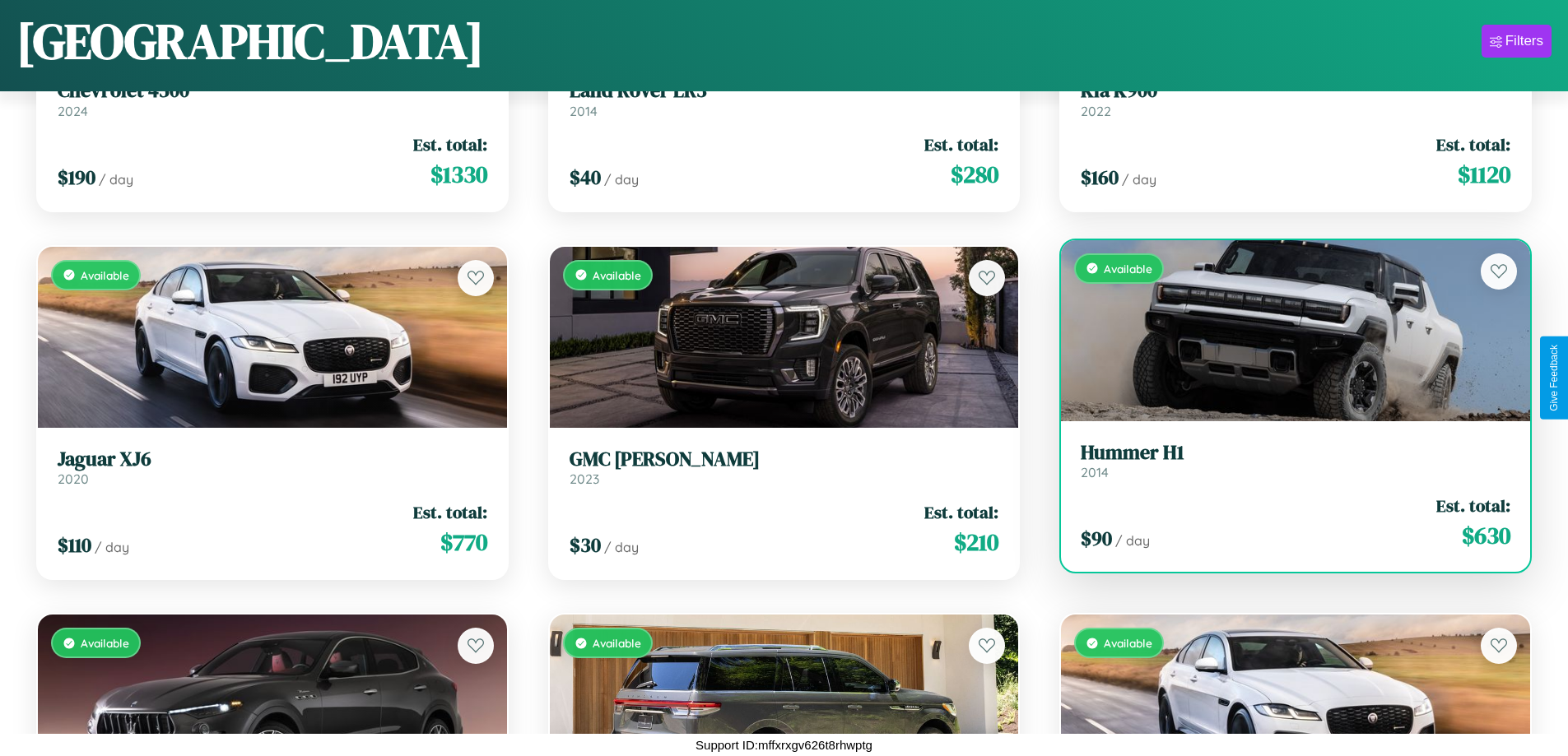
click at [1285, 460] on h3 "Hummer H1" at bounding box center [1296, 453] width 430 height 24
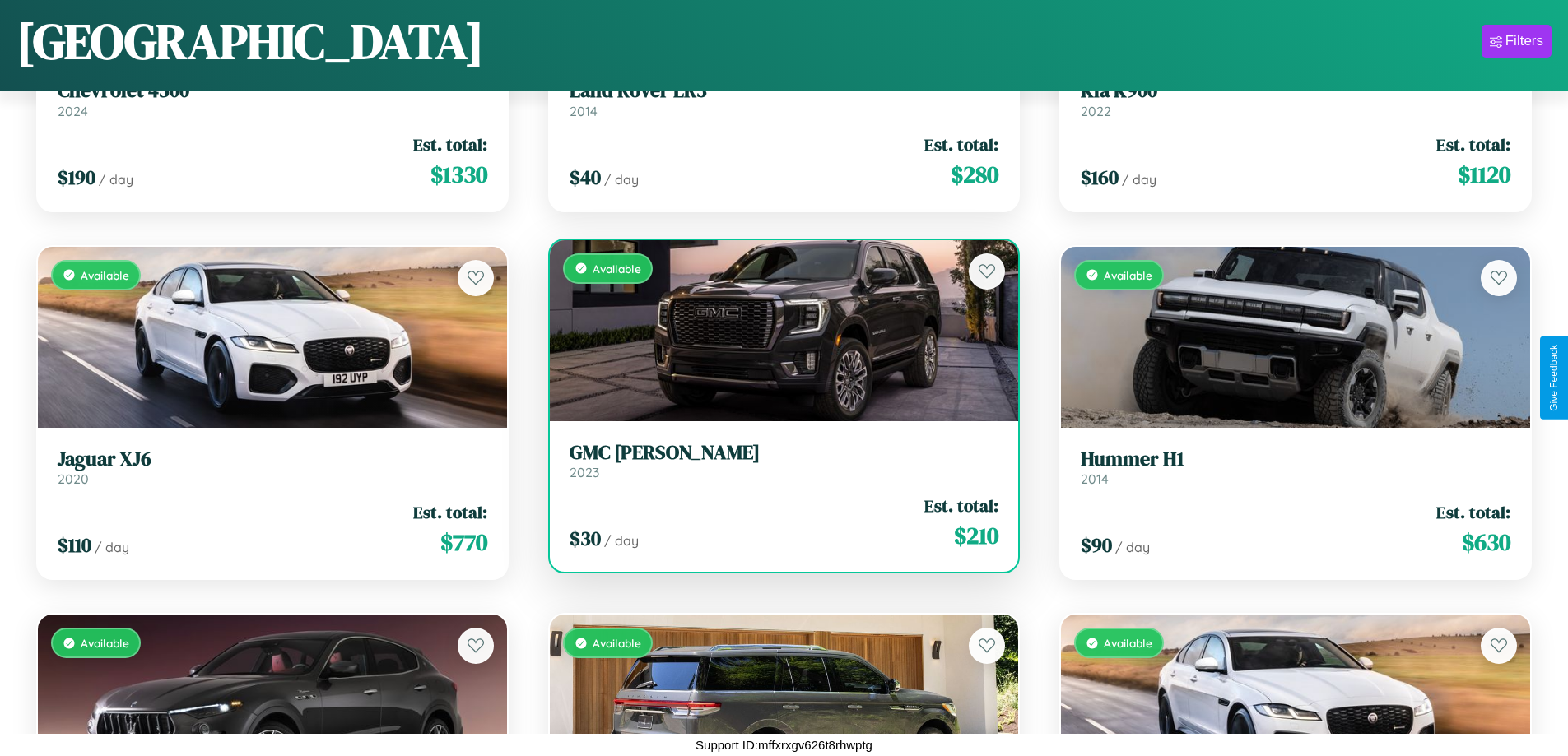
scroll to position [10916, 0]
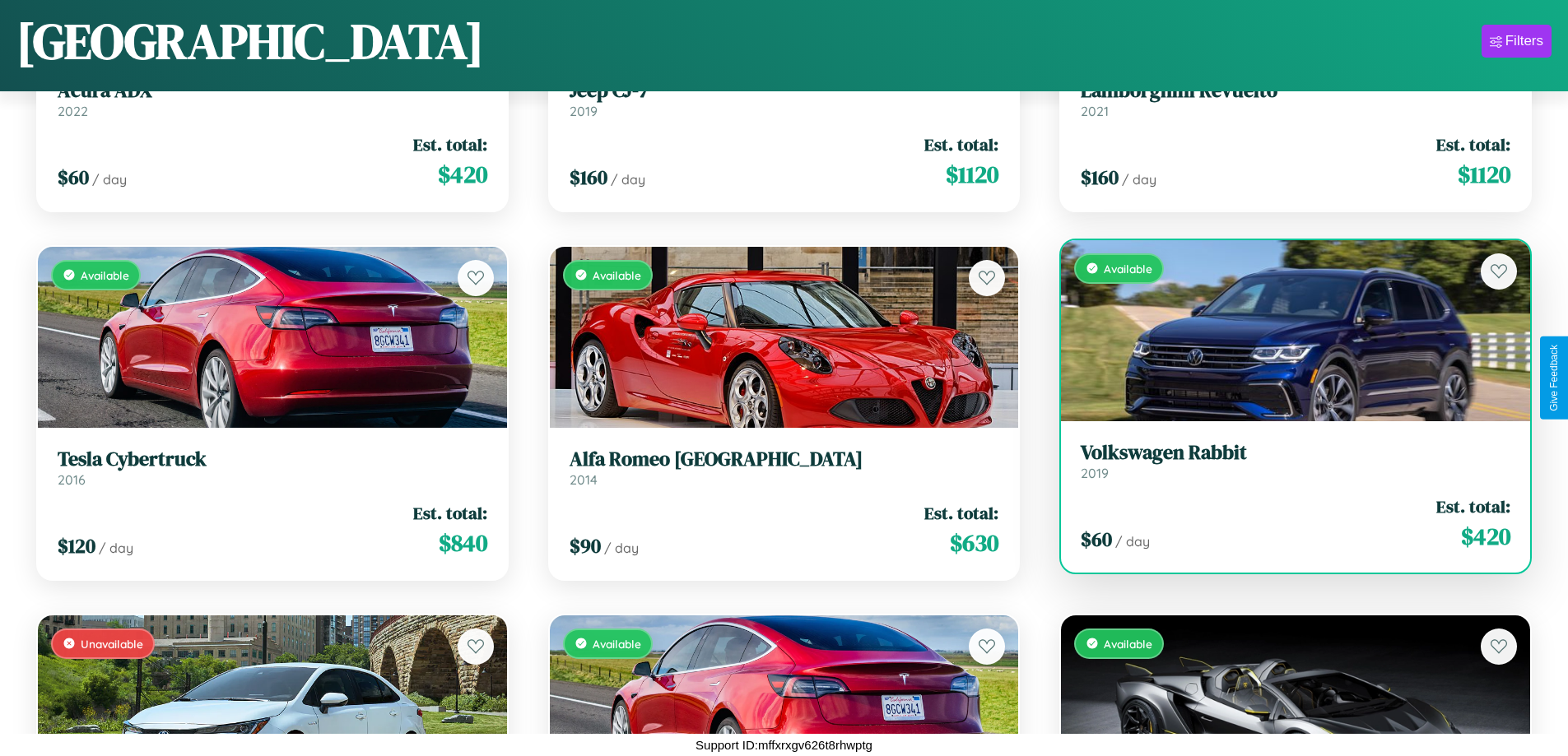
click at [1285, 465] on h3 "Volkswagen Rabbit" at bounding box center [1296, 453] width 430 height 24
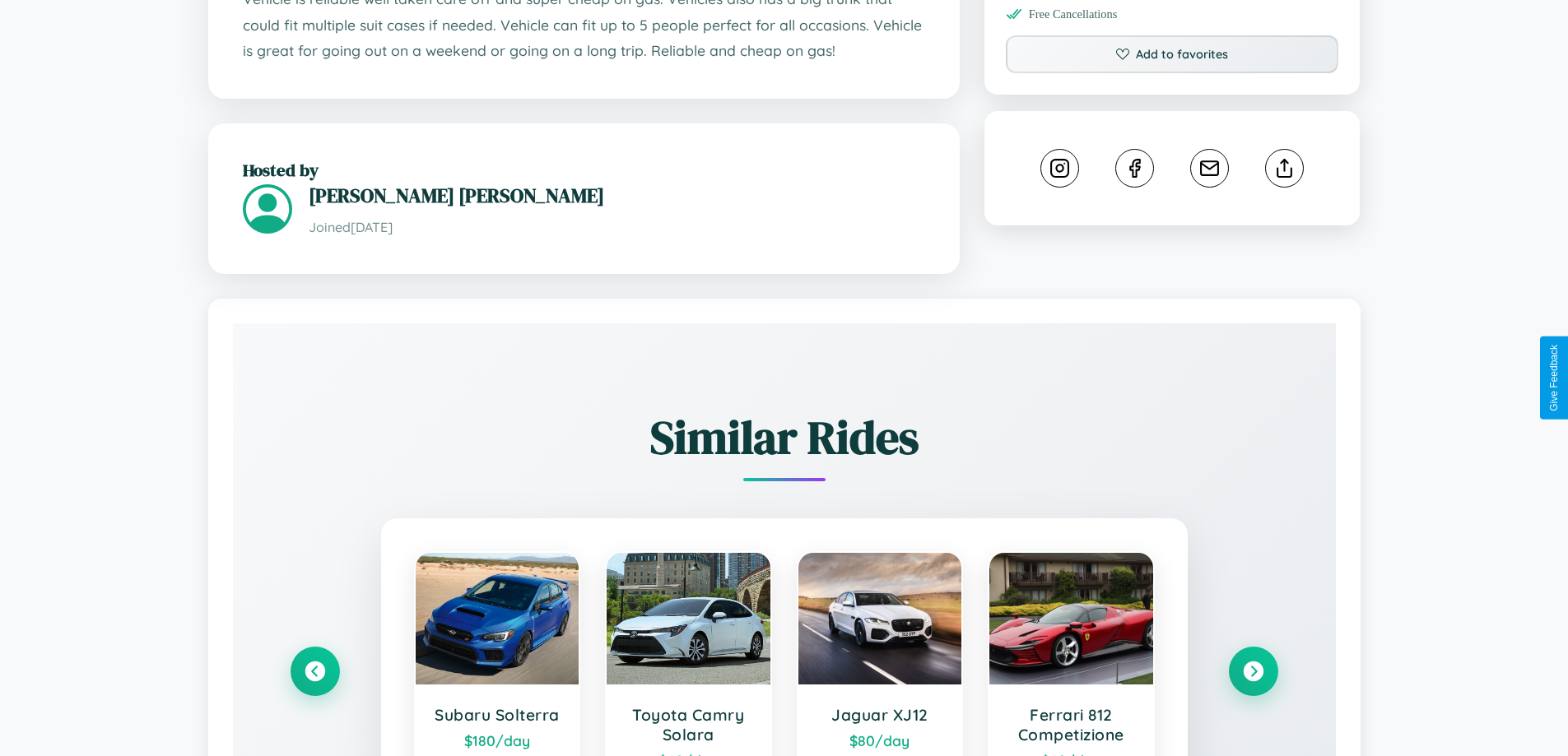
scroll to position [964, 0]
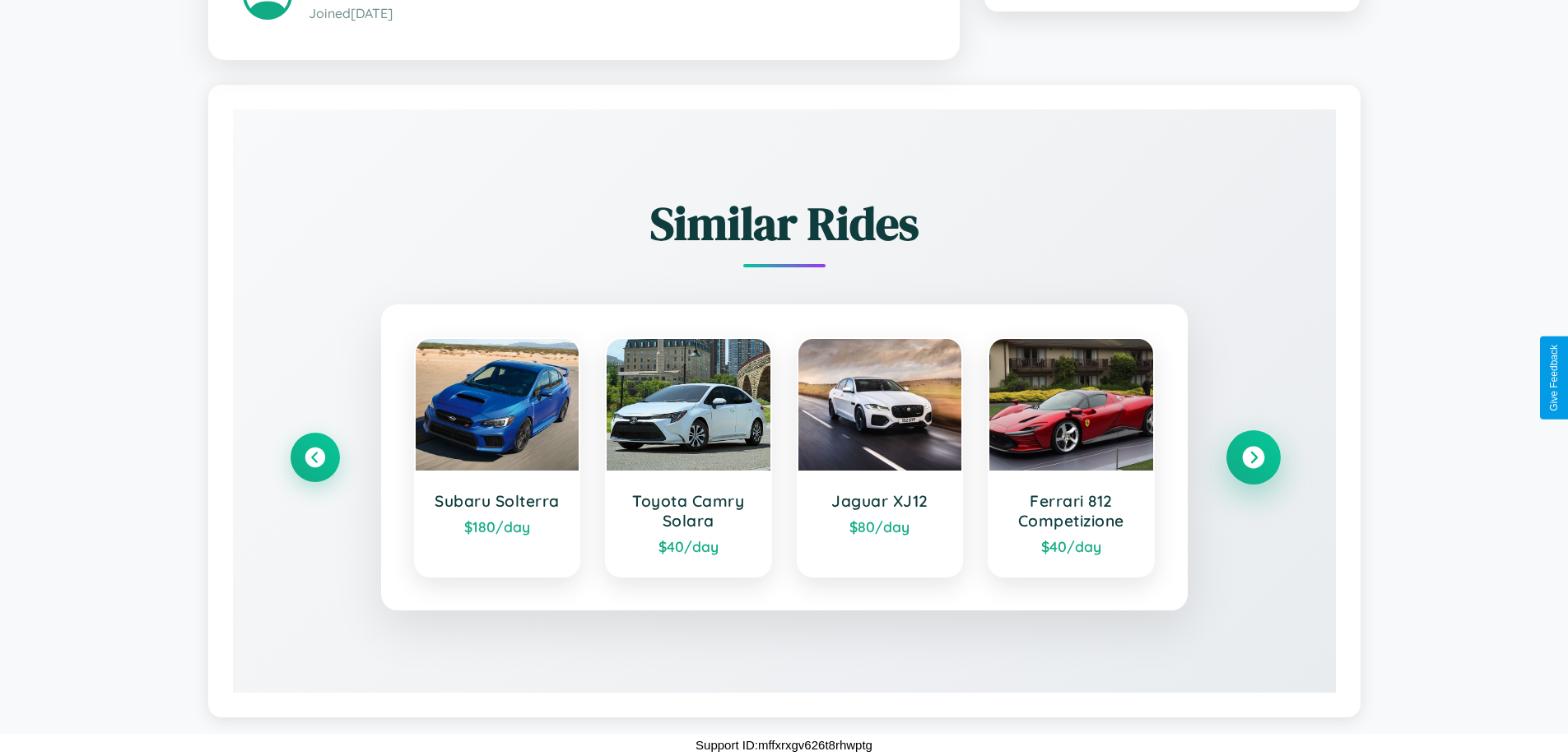
click at [1253, 457] on icon at bounding box center [1253, 457] width 22 height 22
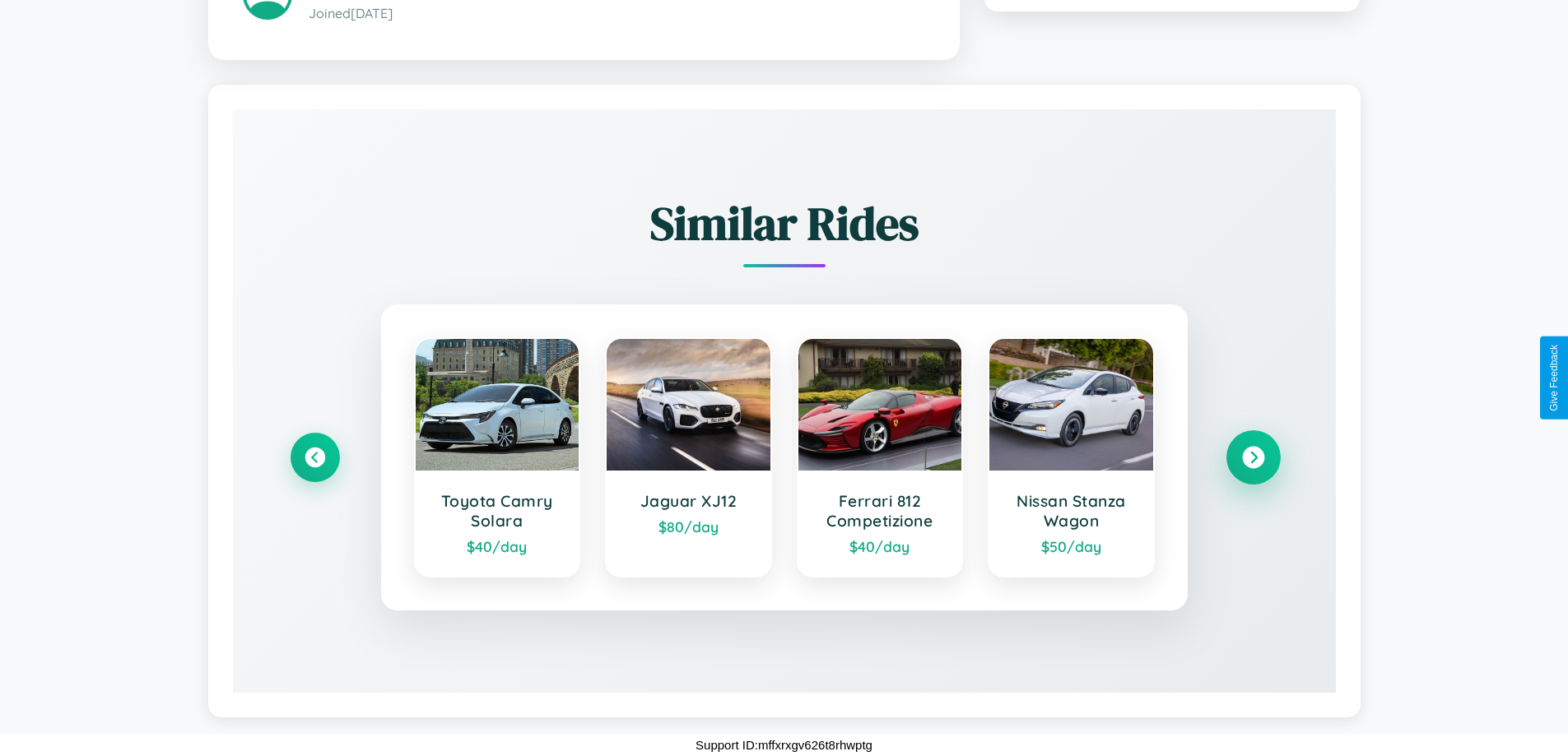
click at [1253, 457] on icon at bounding box center [1253, 457] width 22 height 22
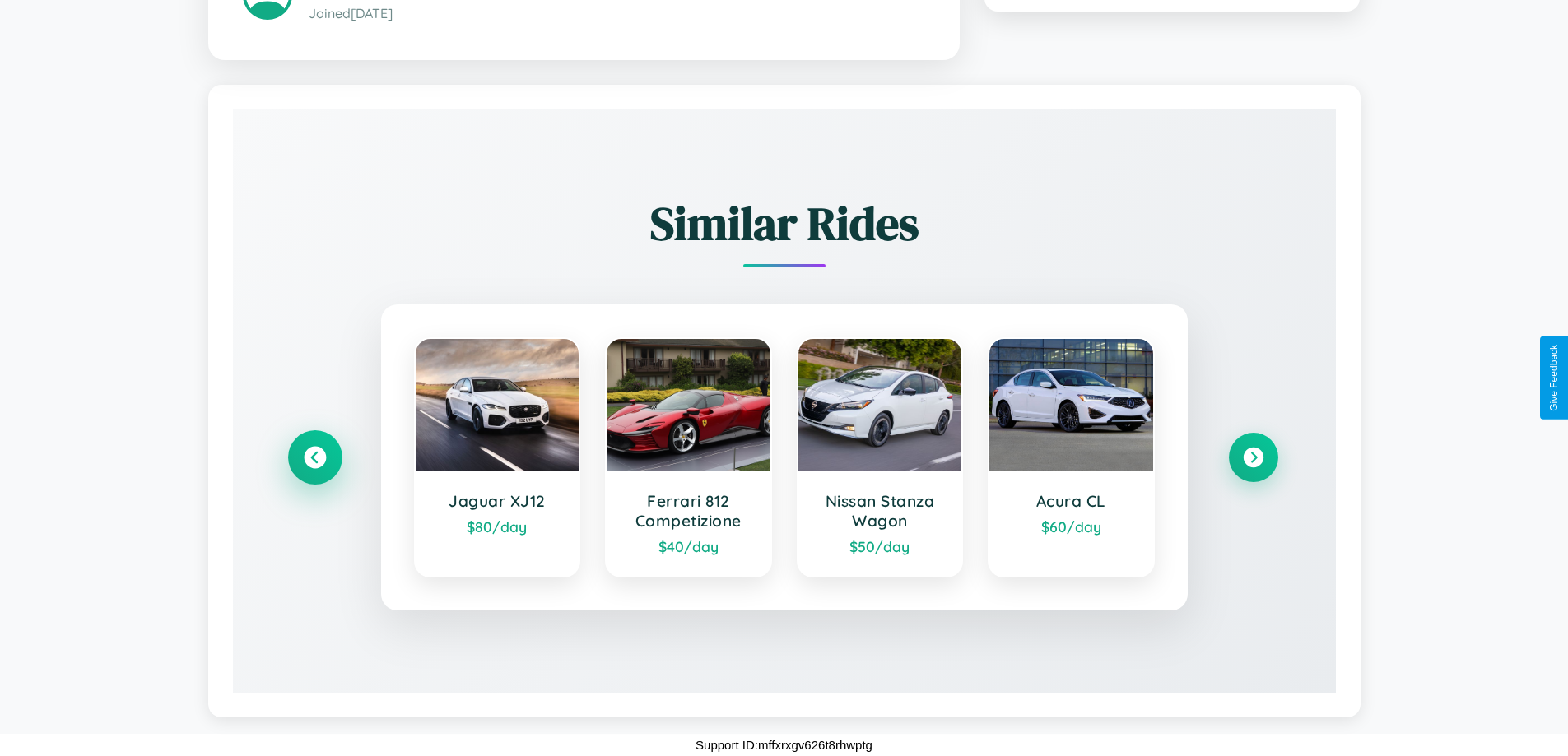
click at [315, 457] on icon at bounding box center [315, 457] width 22 height 22
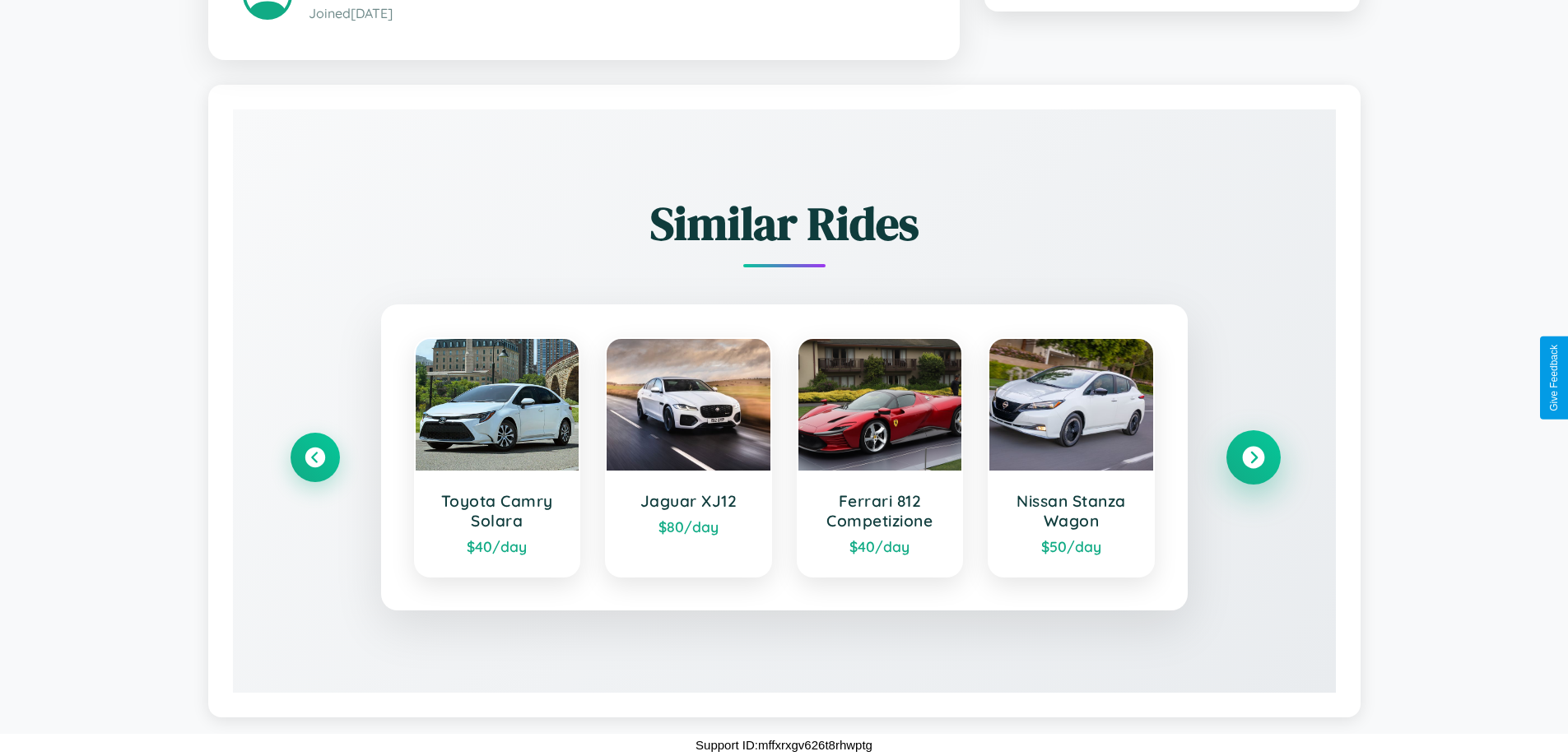
click at [1253, 457] on icon at bounding box center [1253, 457] width 22 height 22
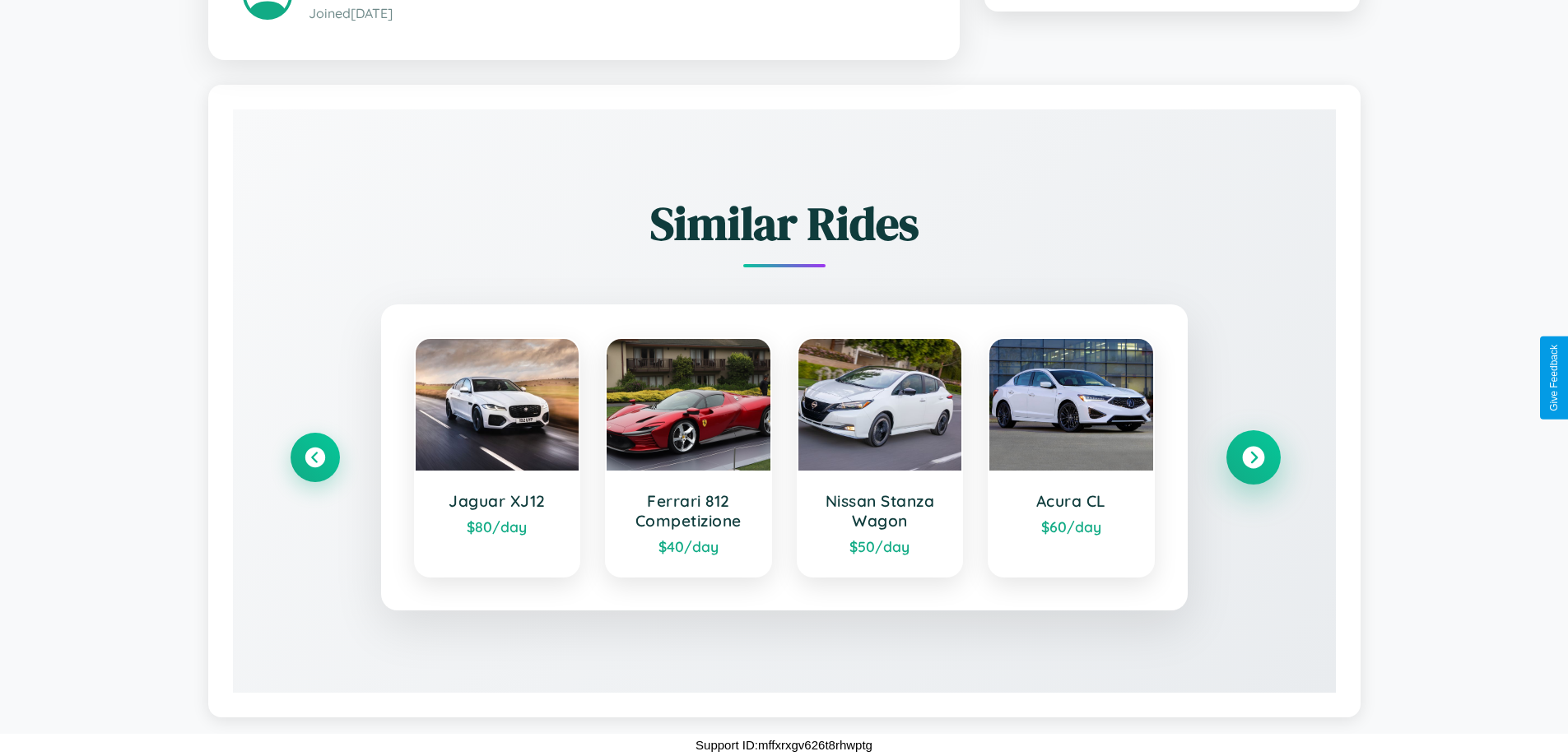
click at [1253, 457] on icon at bounding box center [1253, 457] width 22 height 22
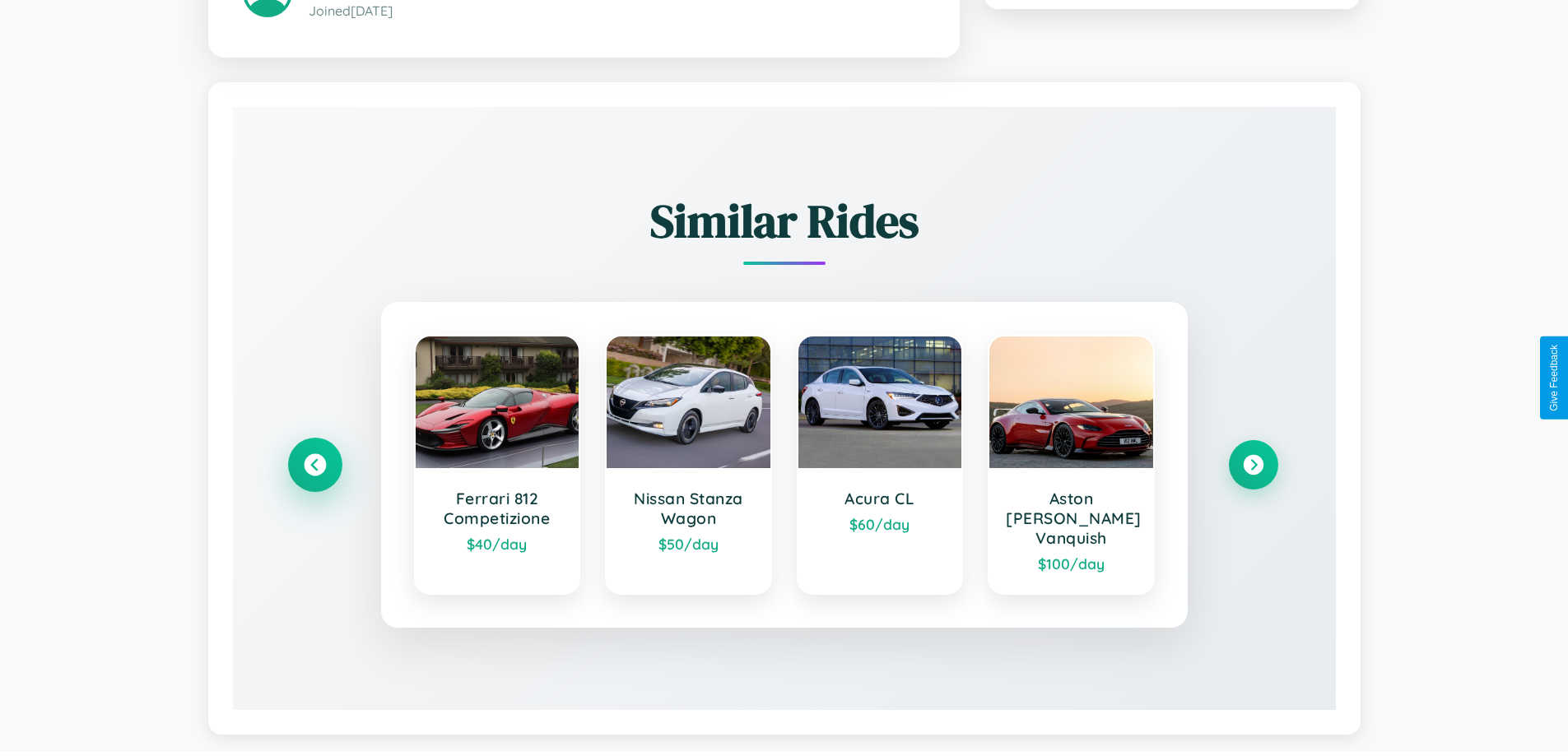
click at [315, 457] on icon at bounding box center [315, 465] width 22 height 22
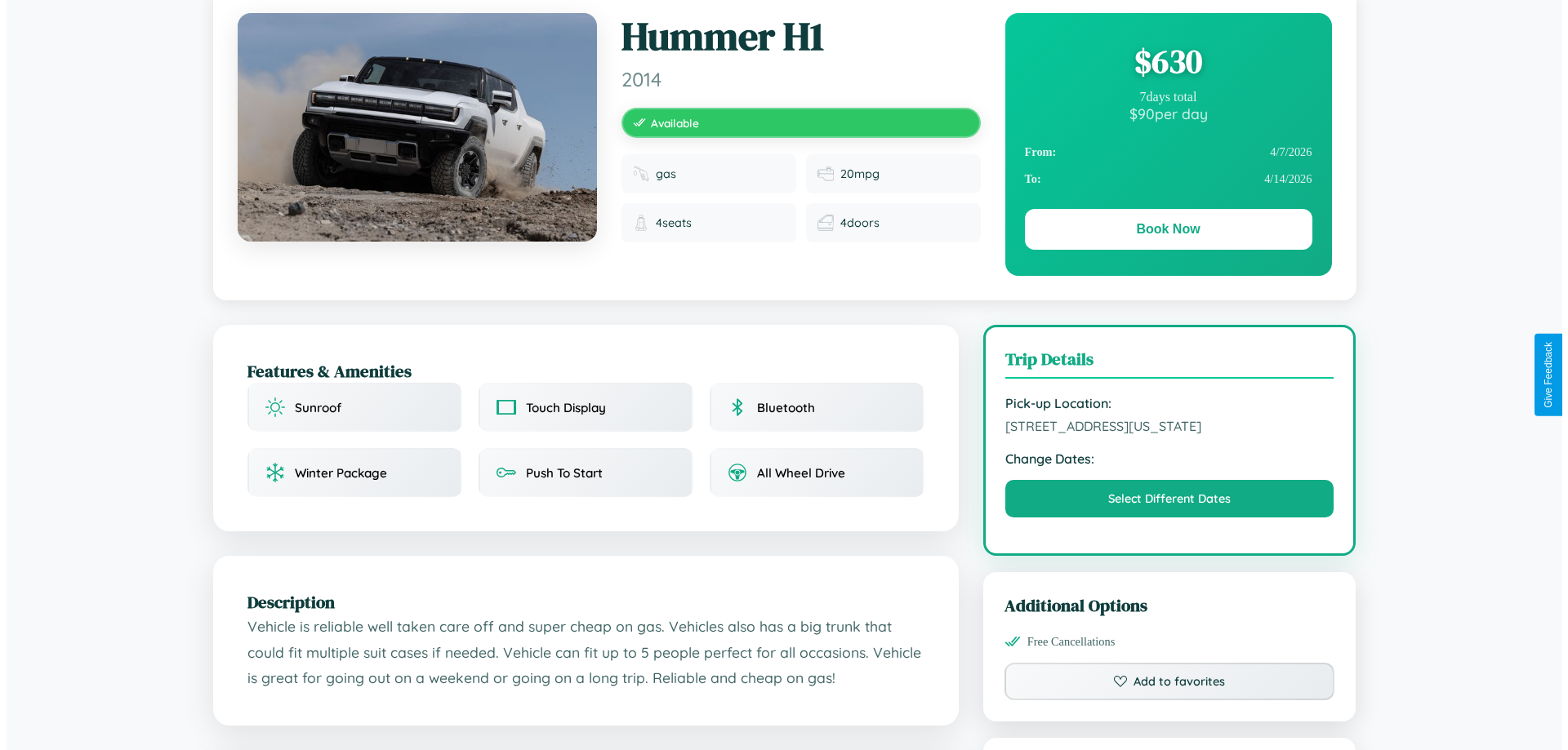
scroll to position [0, 0]
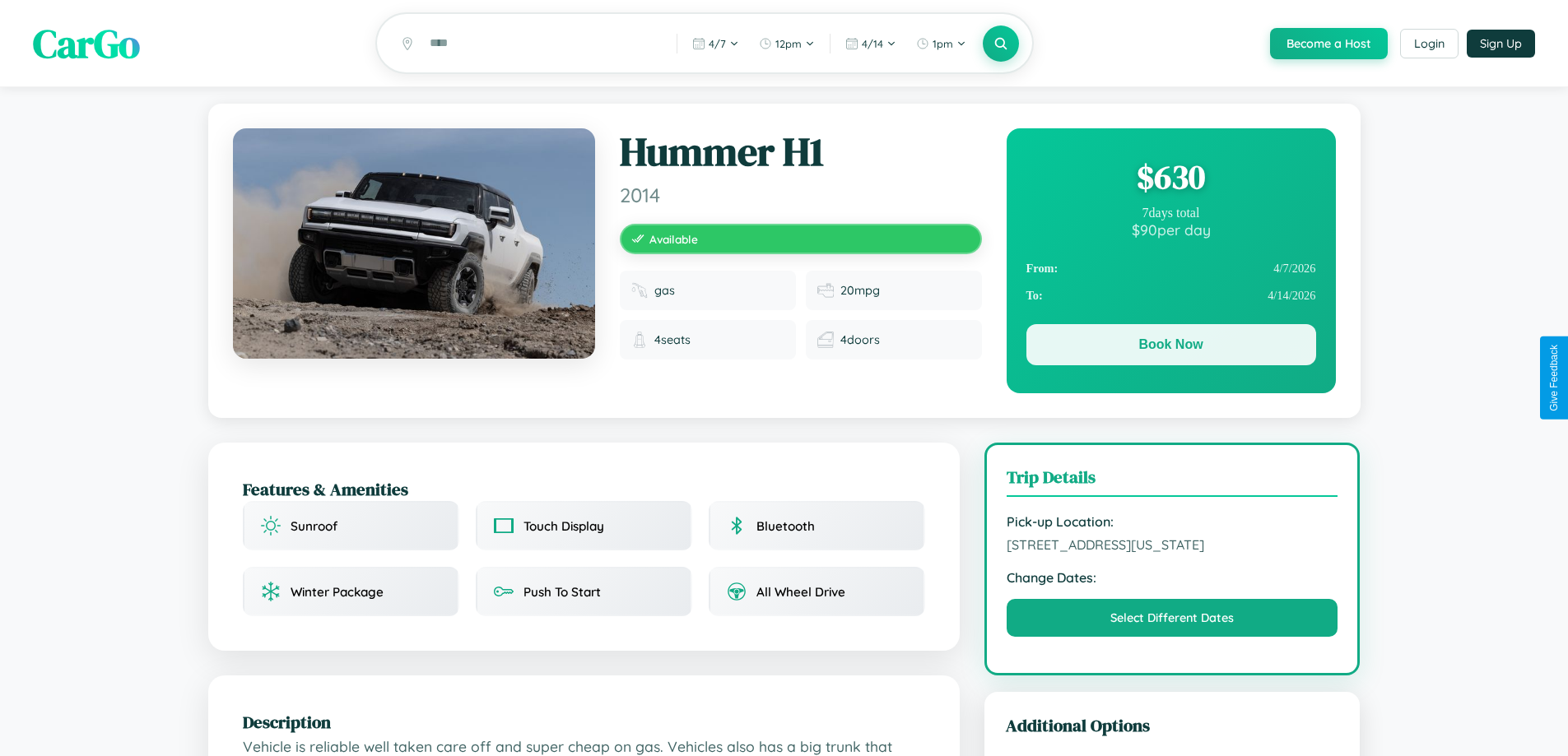
click at [1171, 347] on button "Book Now" at bounding box center [1172, 344] width 290 height 41
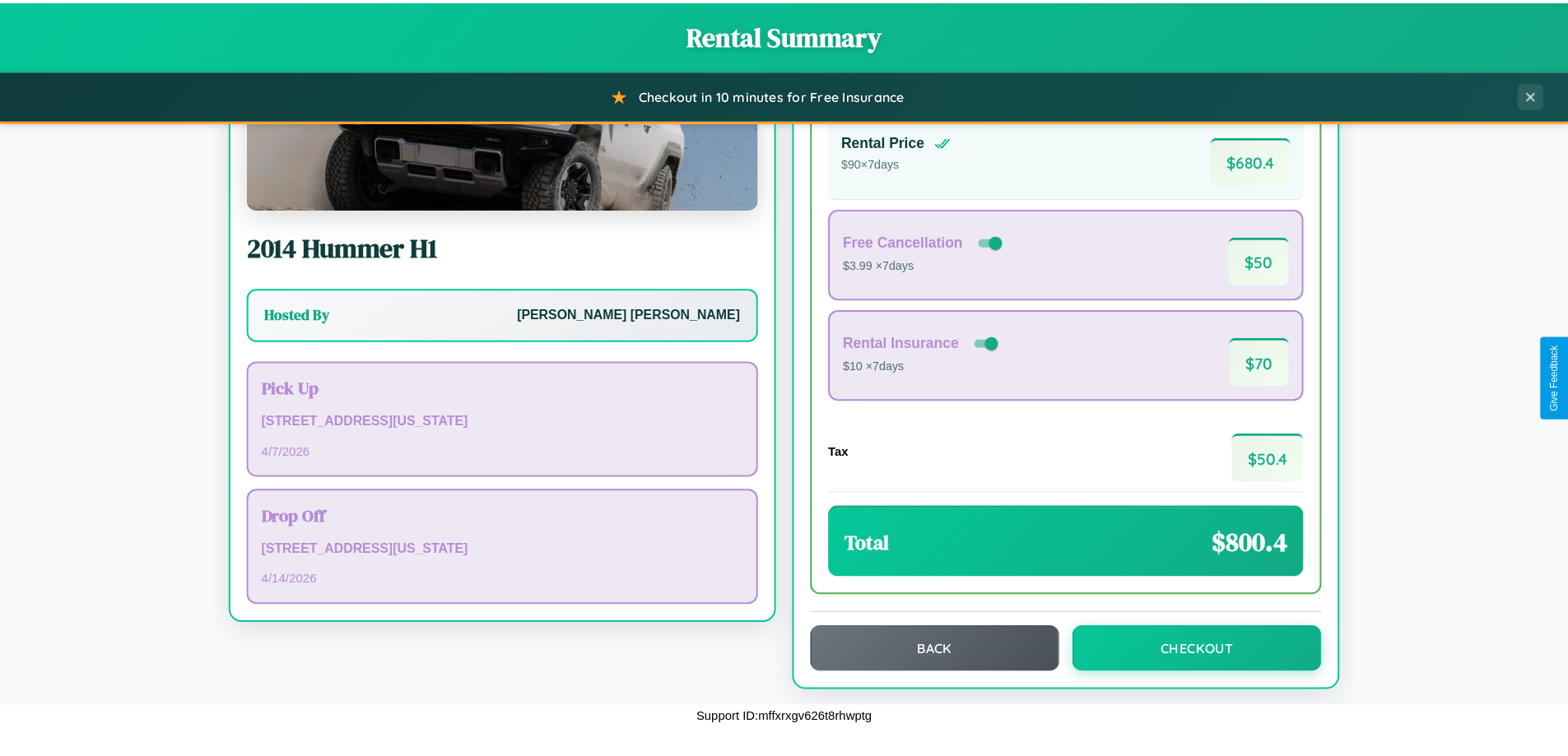
scroll to position [113, 0]
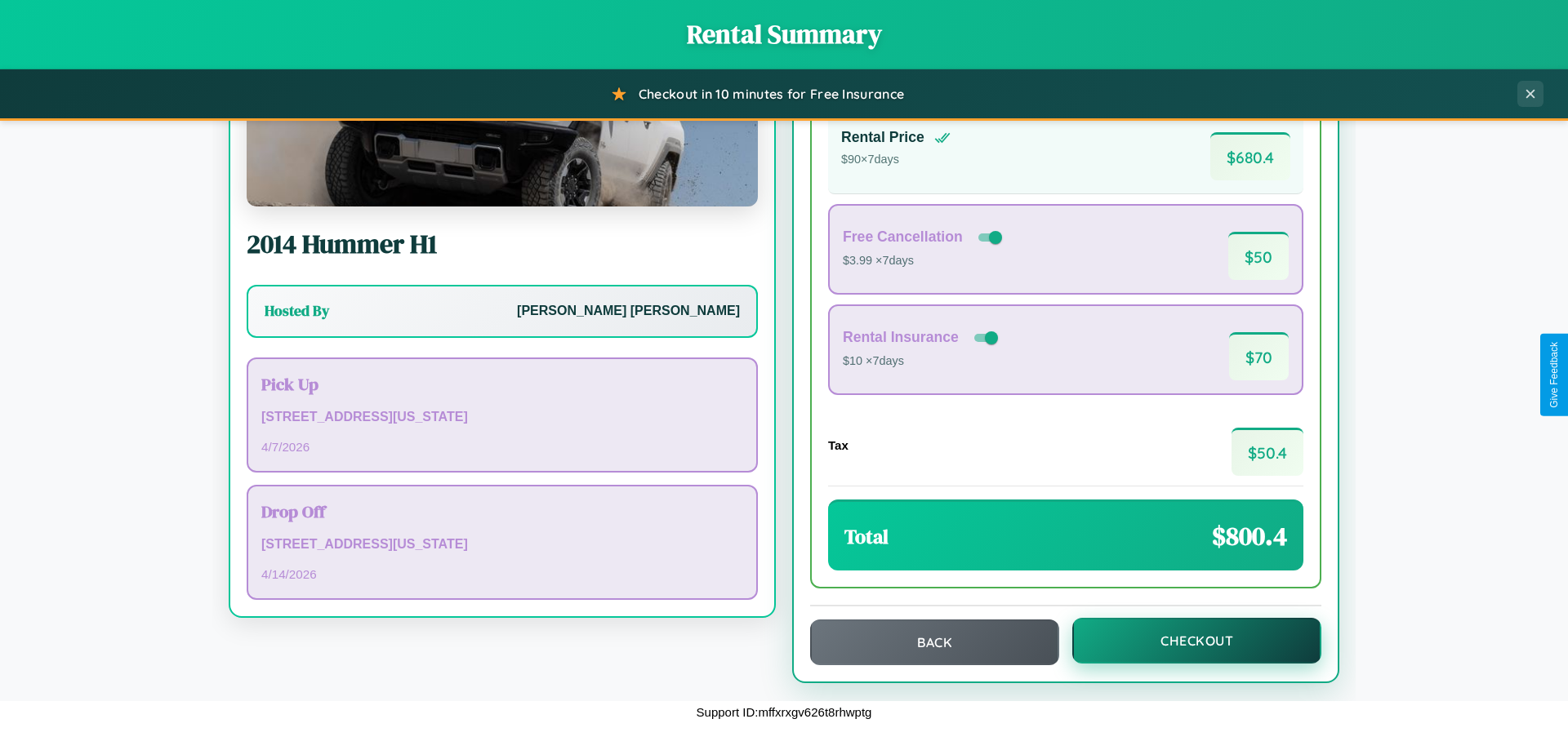
click at [1186, 641] on button "Checkout" at bounding box center [1197, 641] width 249 height 46
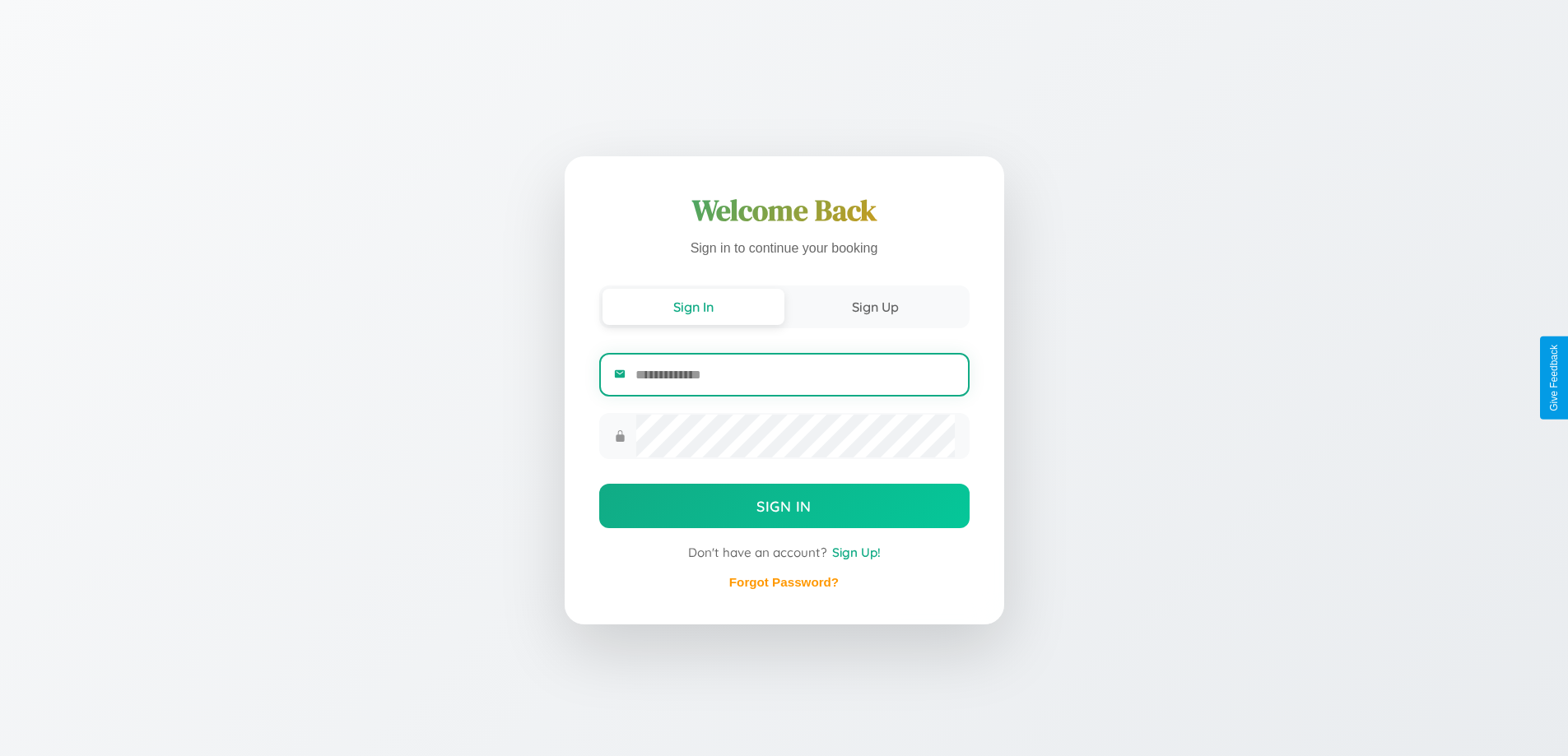
click at [795, 377] on input "email" at bounding box center [795, 374] width 319 height 40
type input "**********"
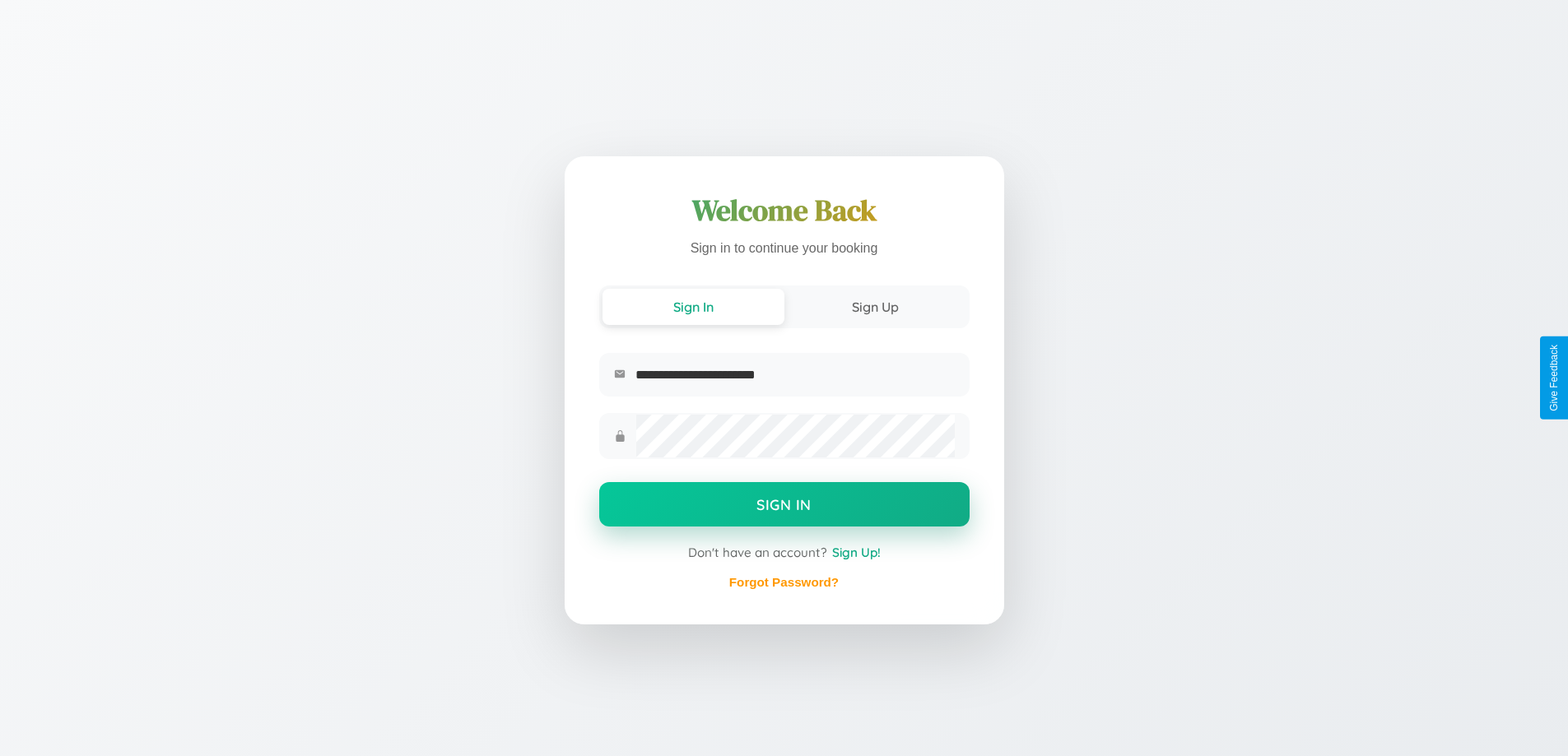
click at [784, 506] on button "Sign In" at bounding box center [784, 505] width 370 height 44
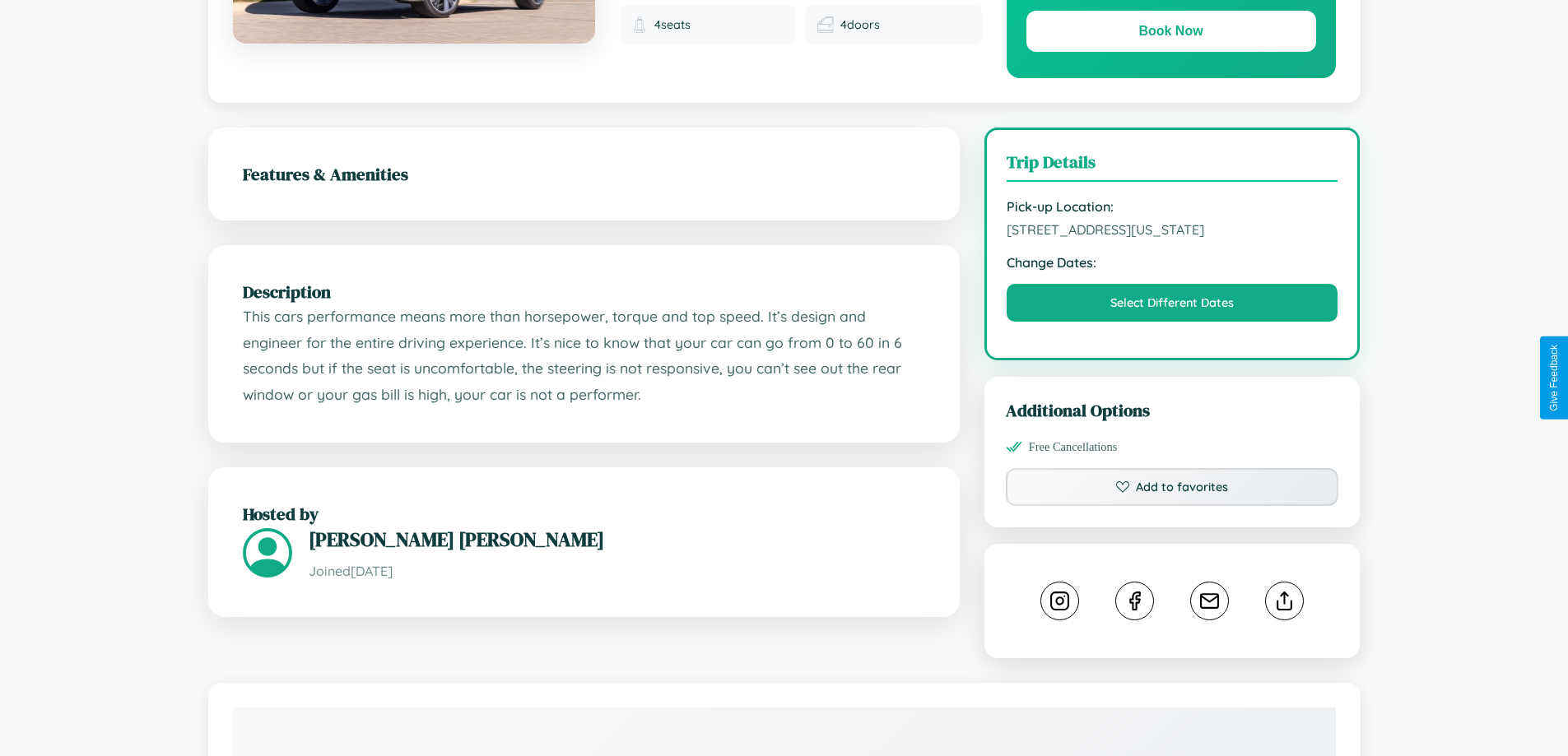
scroll to position [557, 0]
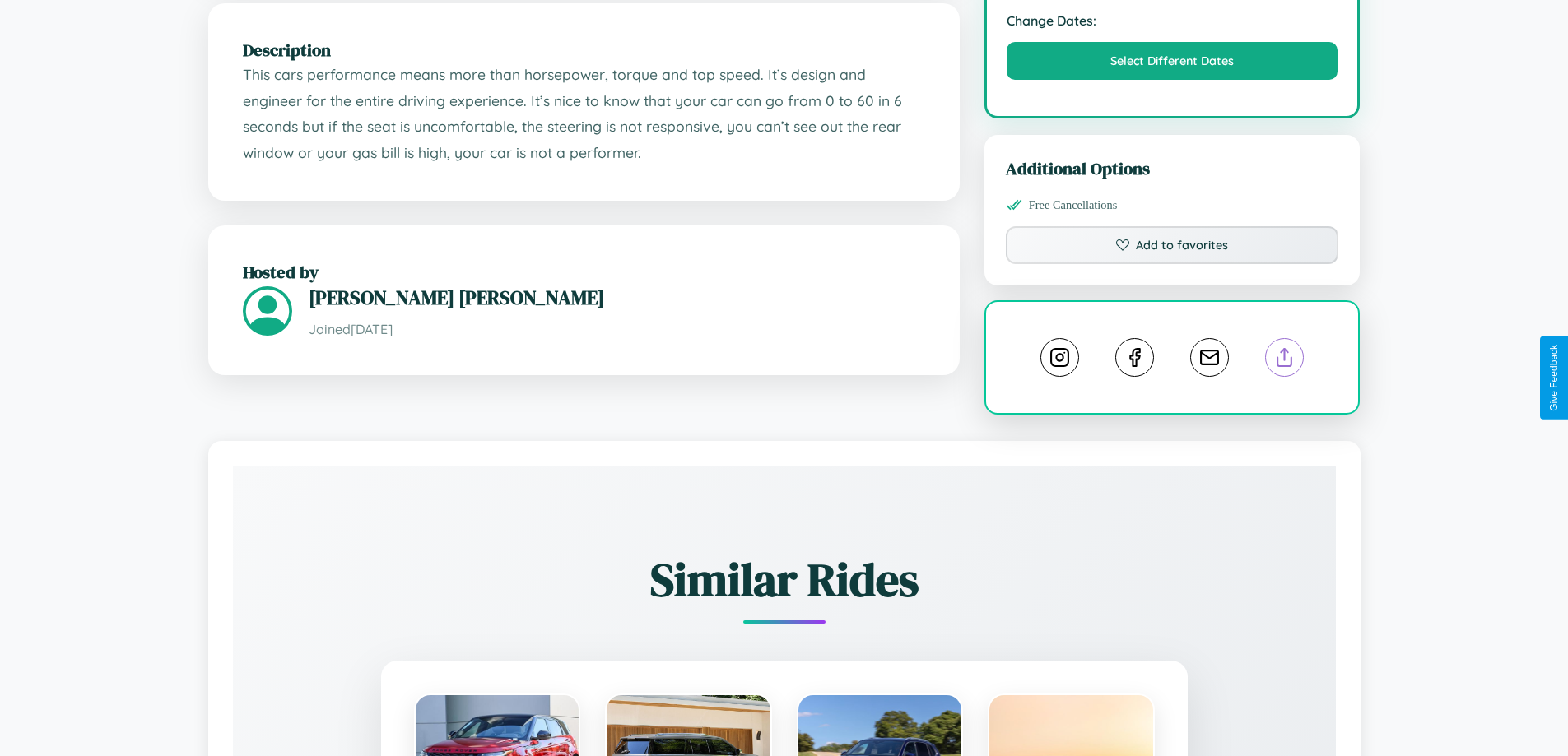
click at [1285, 361] on line at bounding box center [1285, 355] width 0 height 12
